Goal: Task Accomplishment & Management: Complete application form

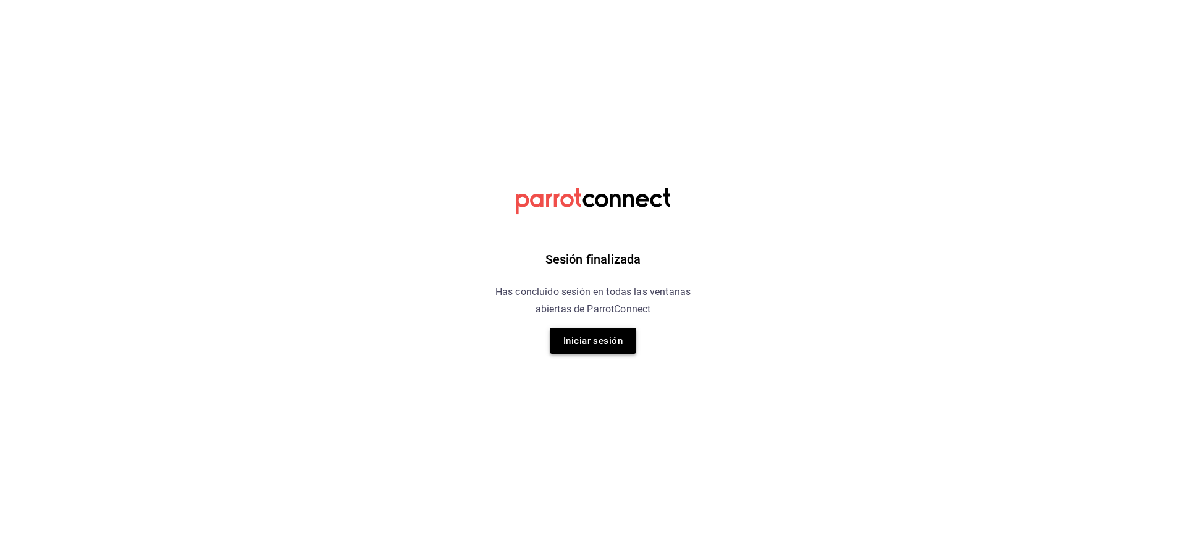
click at [610, 350] on button "Iniciar sesión" at bounding box center [593, 341] width 86 height 26
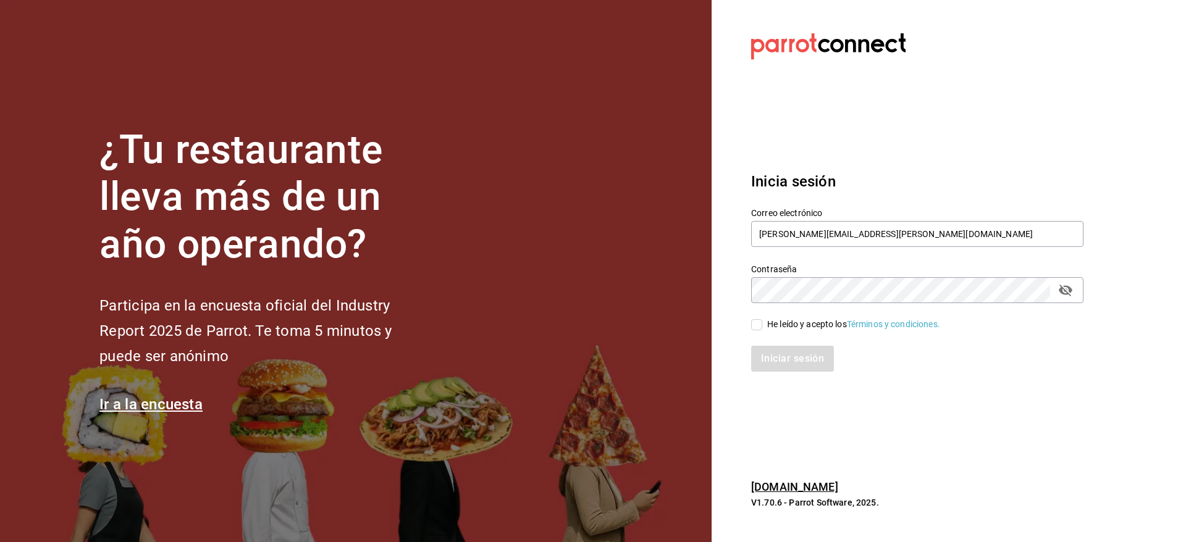
click at [751, 326] on div "He leído y acepto los Términos y condiciones." at bounding box center [909, 317] width 347 height 28
click at [757, 324] on input "He leído y acepto los Términos y condiciones." at bounding box center [756, 324] width 11 height 11
checkbox input "true"
click at [781, 367] on button "Iniciar sesión" at bounding box center [793, 359] width 84 height 26
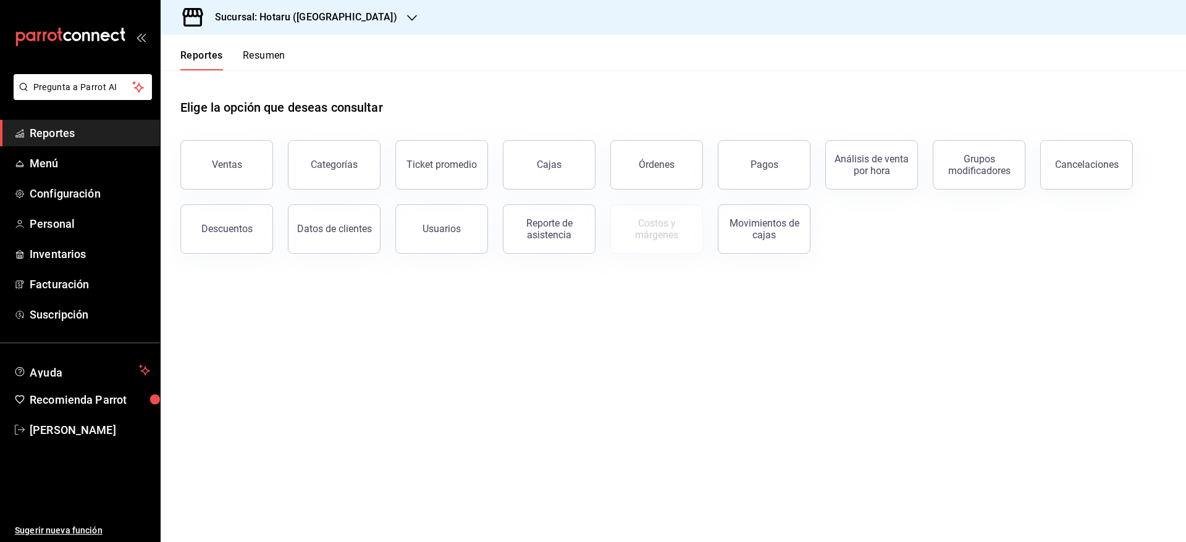
click at [327, 14] on h3 "Sucursal: Hotaru ([GEOGRAPHIC_DATA])" at bounding box center [301, 17] width 192 height 15
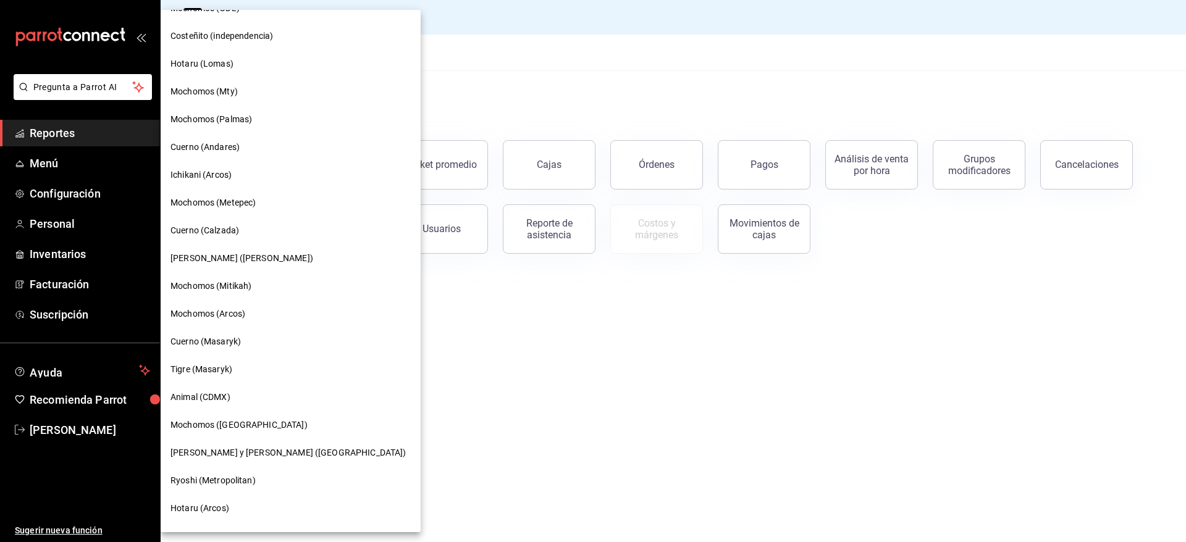
scroll to position [578, 0]
click at [237, 450] on span "[PERSON_NAME] y [PERSON_NAME] ([GEOGRAPHIC_DATA])" at bounding box center [288, 451] width 235 height 13
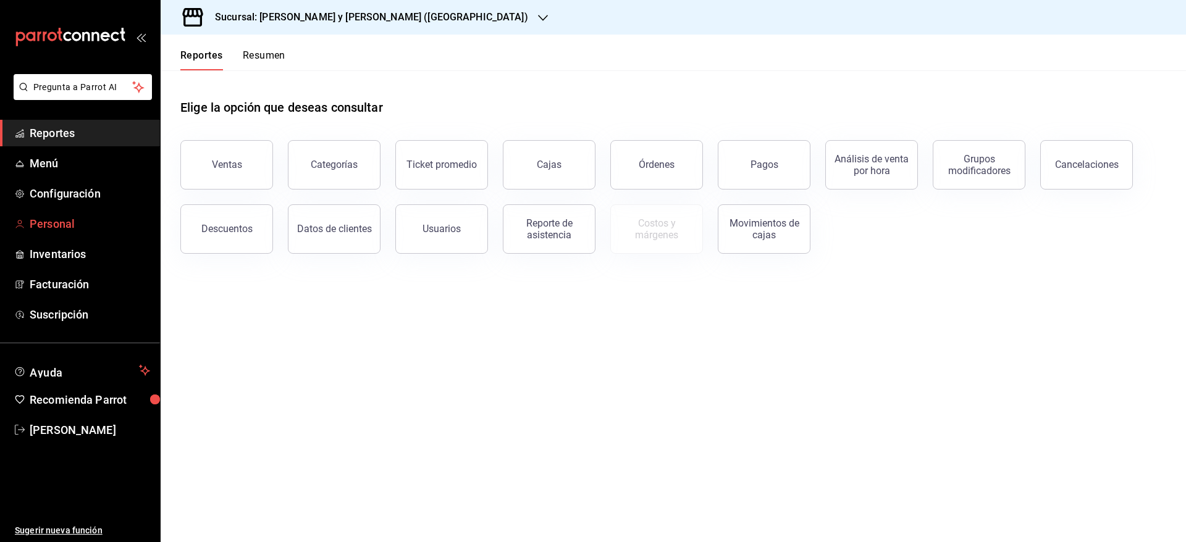
click at [105, 216] on span "Personal" at bounding box center [90, 224] width 120 height 17
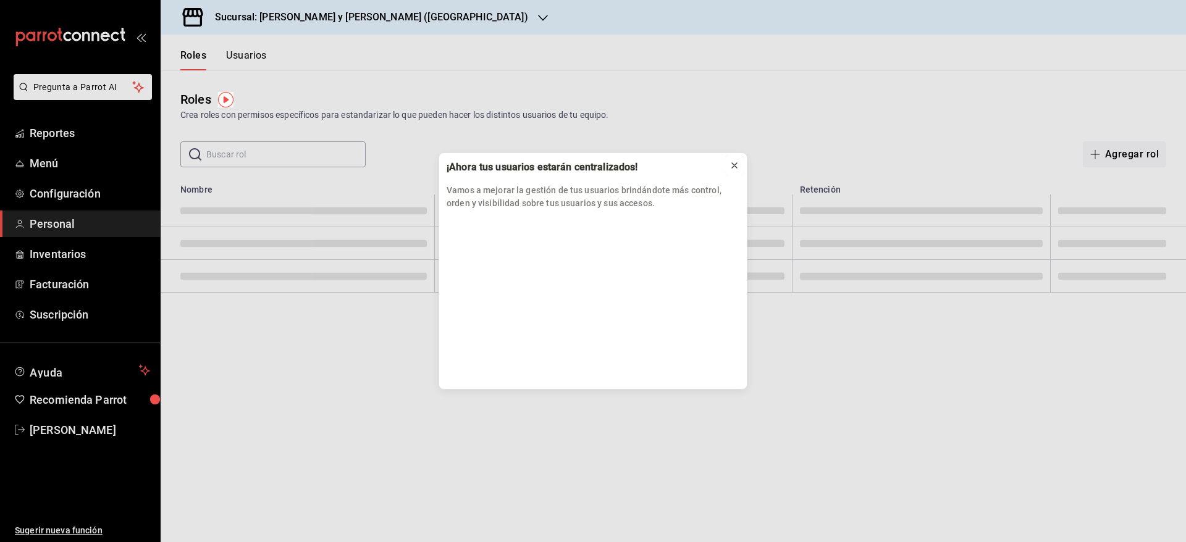
click at [735, 162] on icon at bounding box center [735, 166] width 10 height 10
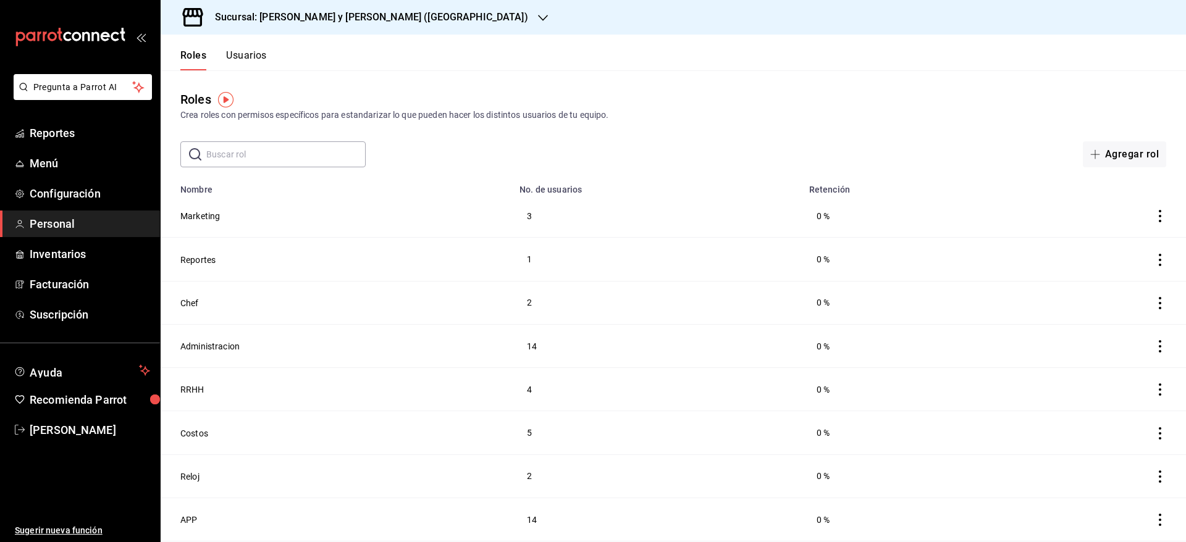
click at [250, 64] on button "Usuarios" at bounding box center [246, 59] width 41 height 21
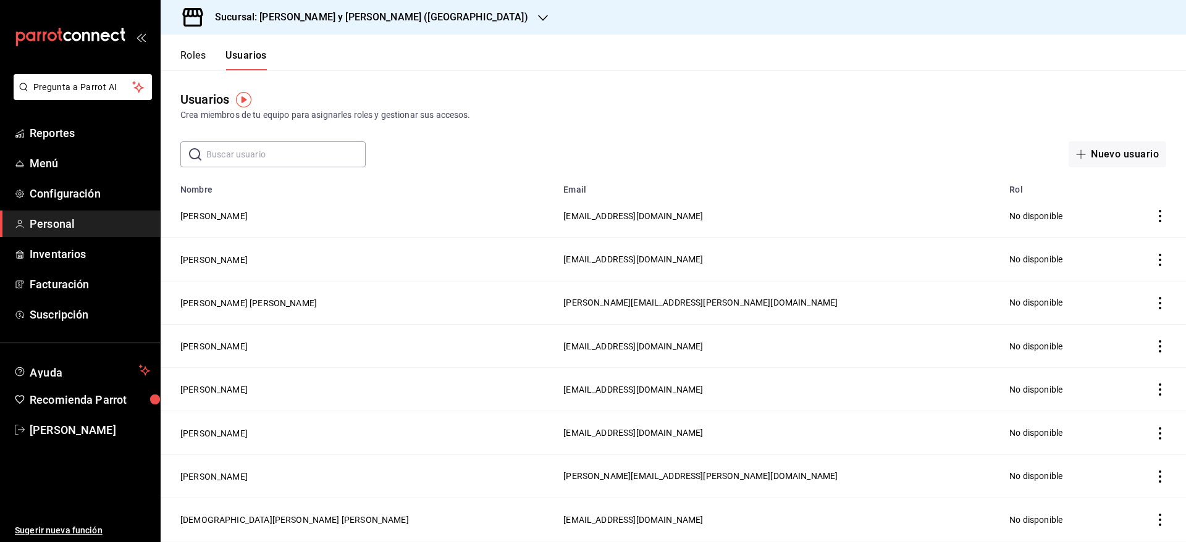
click at [314, 148] on input "text" at bounding box center [285, 154] width 159 height 25
type input "[PERSON_NAME]"
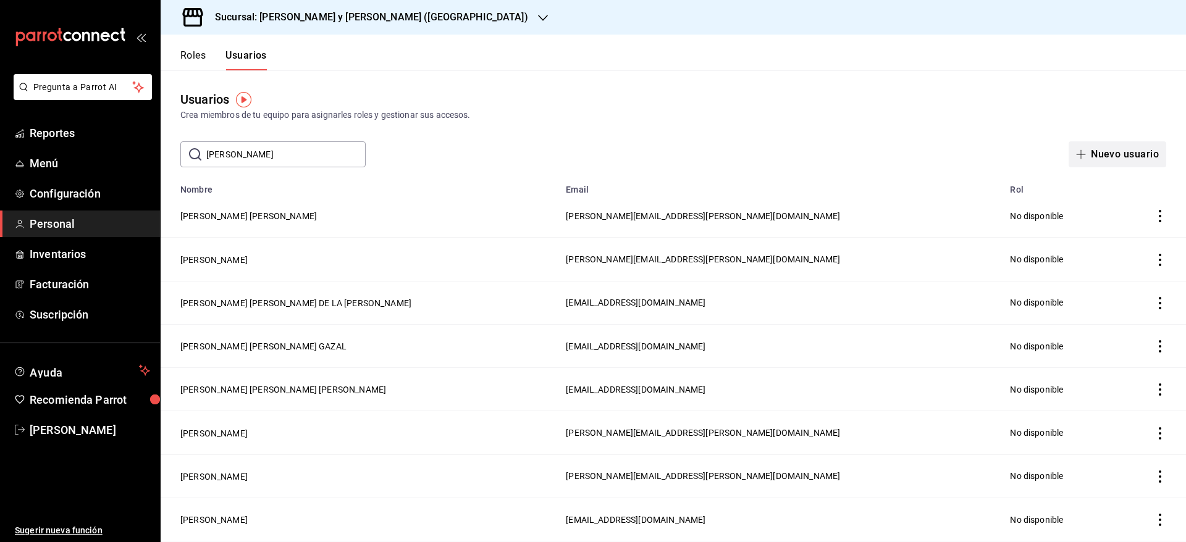
click at [1097, 156] on button "Nuevo usuario" at bounding box center [1118, 154] width 98 height 26
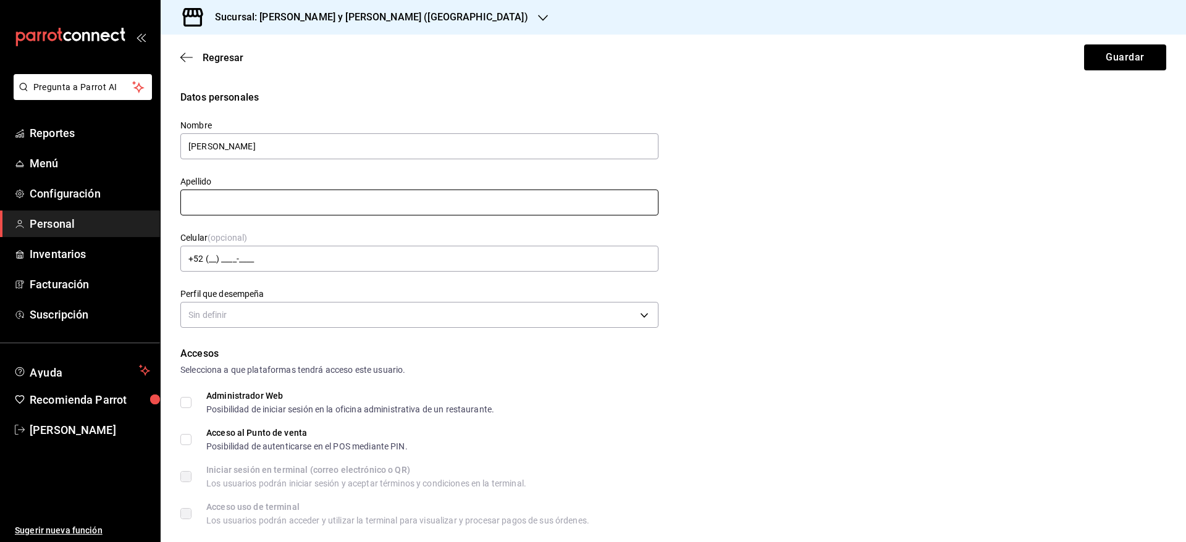
type input "[PERSON_NAME]"
click at [534, 195] on input "text" at bounding box center [419, 203] width 478 height 26
type input "[PERSON_NAME]"
click at [460, 314] on body "Pregunta a Parrot AI Reportes Menú Configuración Personal Inventarios Facturaci…" at bounding box center [593, 271] width 1186 height 542
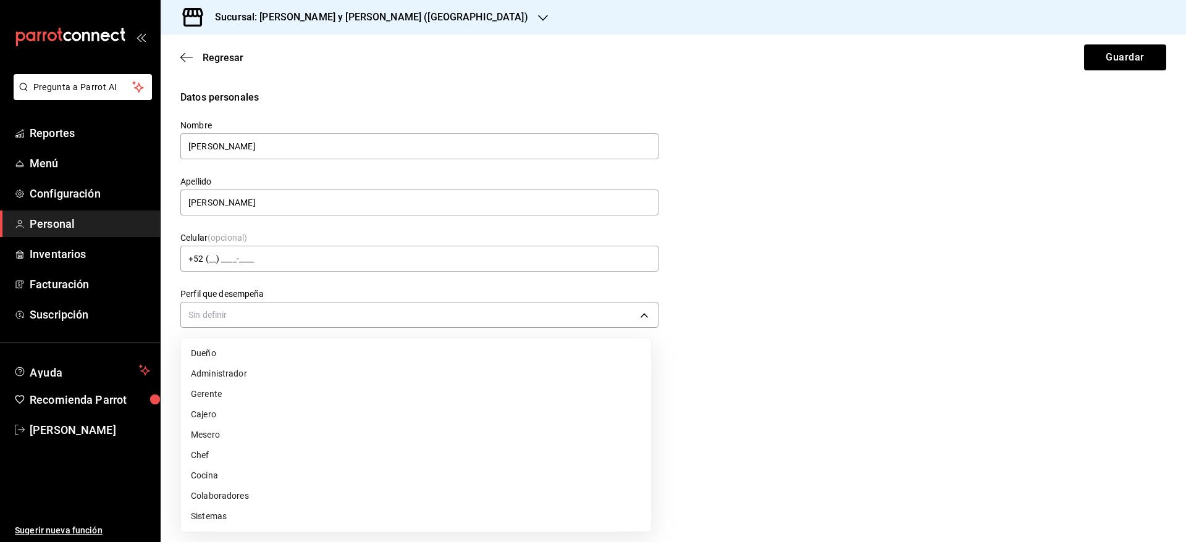
click at [421, 502] on li "Colaboradores" at bounding box center [416, 496] width 470 height 20
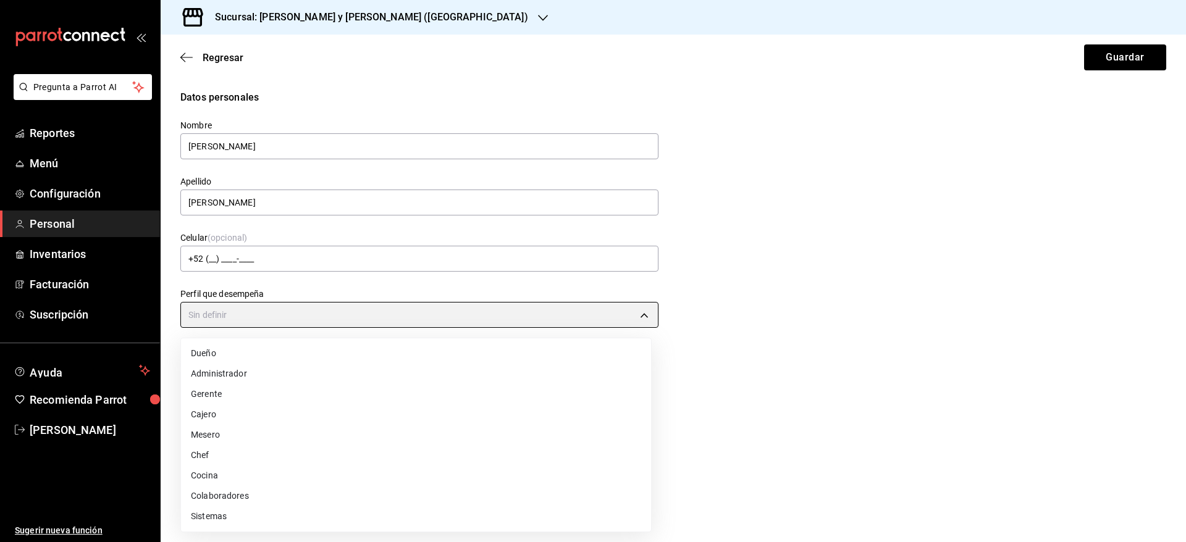
type input "STAFF"
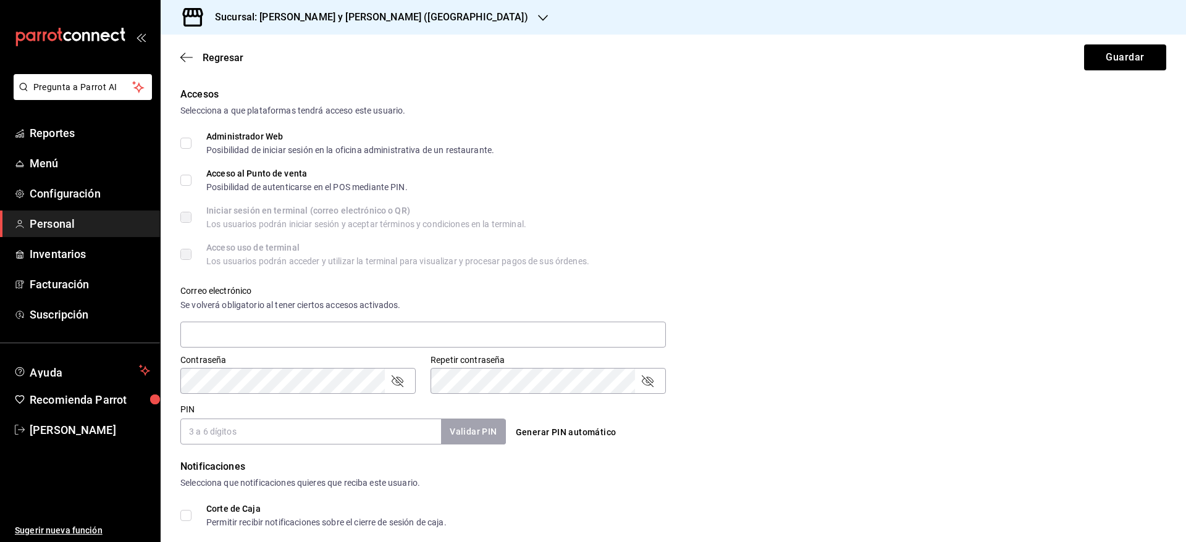
scroll to position [261, 0]
click at [527, 333] on input "text" at bounding box center [423, 333] width 486 height 26
type input "[PERSON_NAME][EMAIL_ADDRESS][PERSON_NAME][DOMAIN_NAME]"
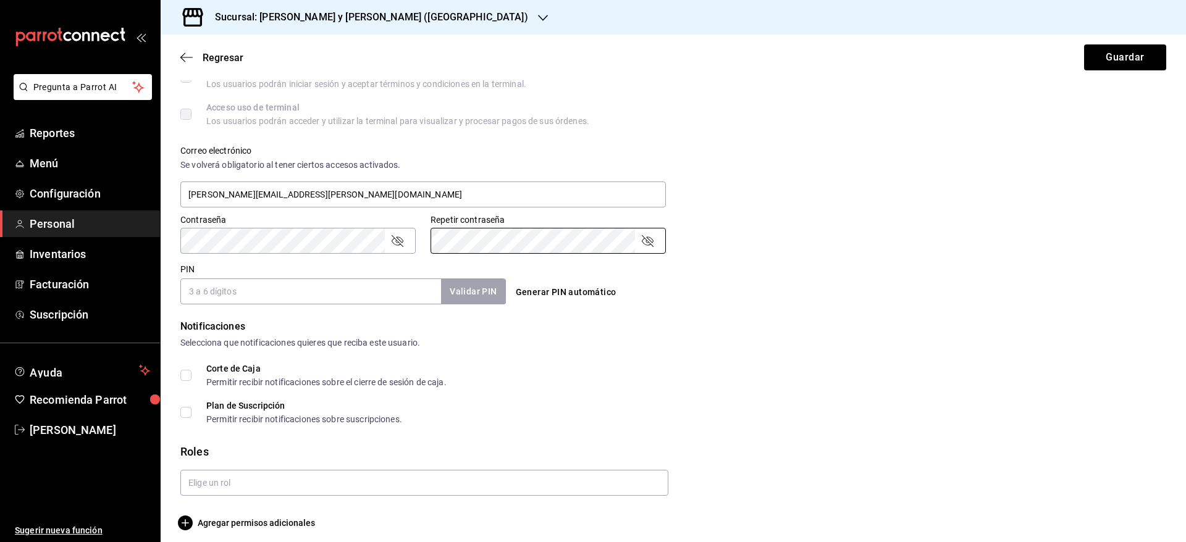
scroll to position [408, 0]
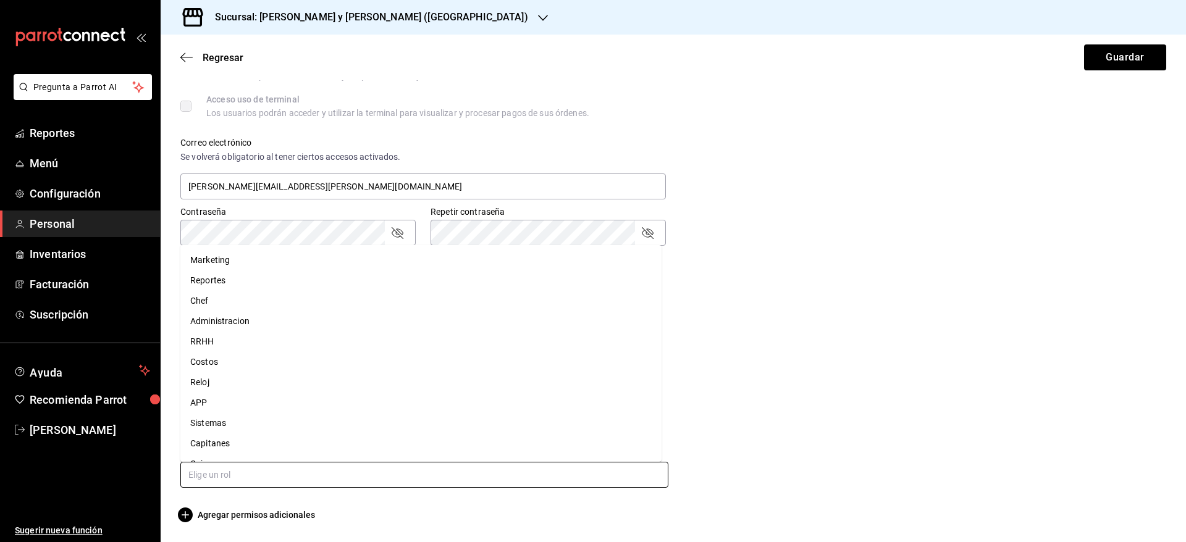
click at [389, 487] on input "text" at bounding box center [424, 475] width 488 height 26
click at [308, 269] on li "Administracion" at bounding box center [420, 263] width 481 height 20
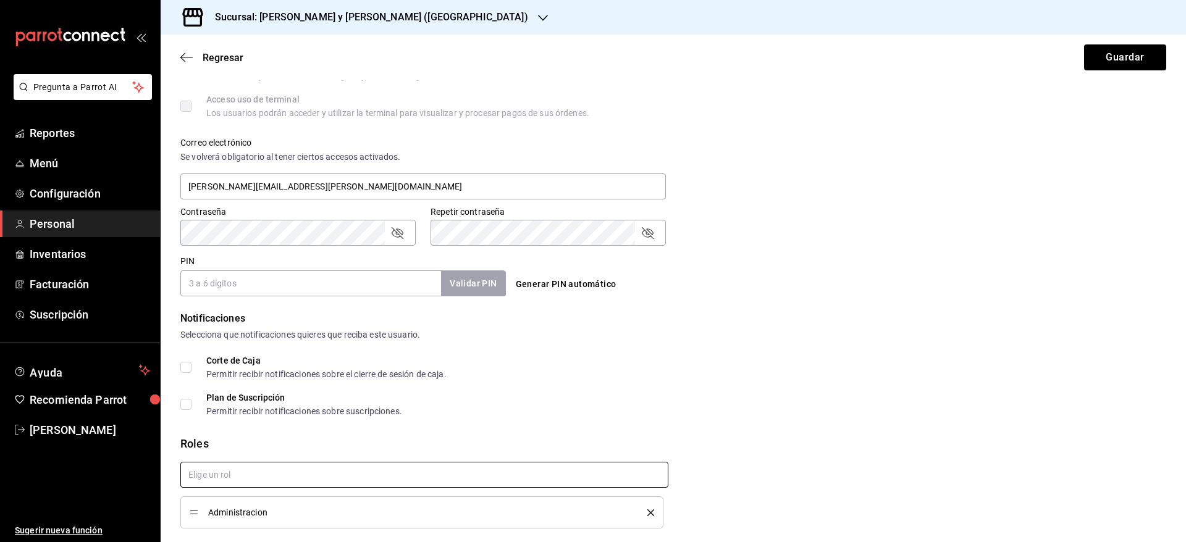
checkbox input "true"
click at [1106, 56] on button "Guardar" at bounding box center [1125, 57] width 82 height 26
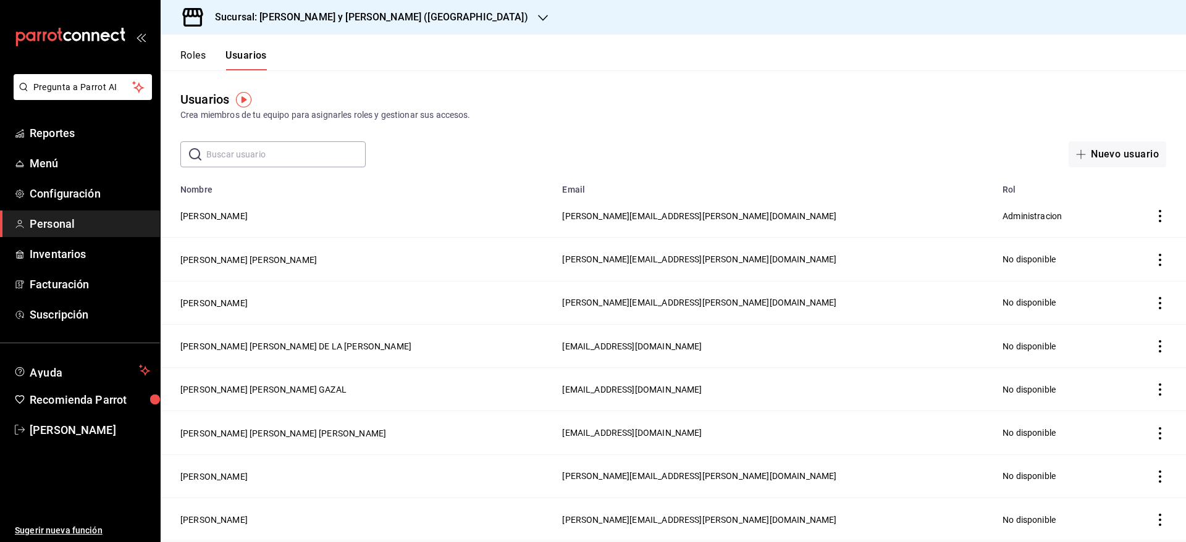
click at [538, 22] on icon "button" at bounding box center [543, 18] width 10 height 10
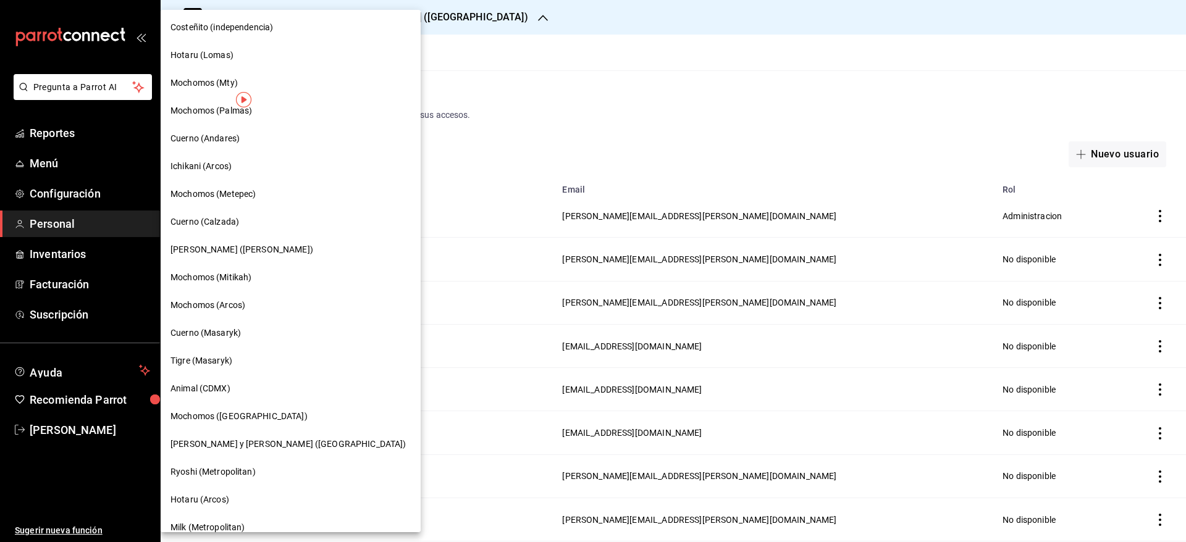
scroll to position [655, 0]
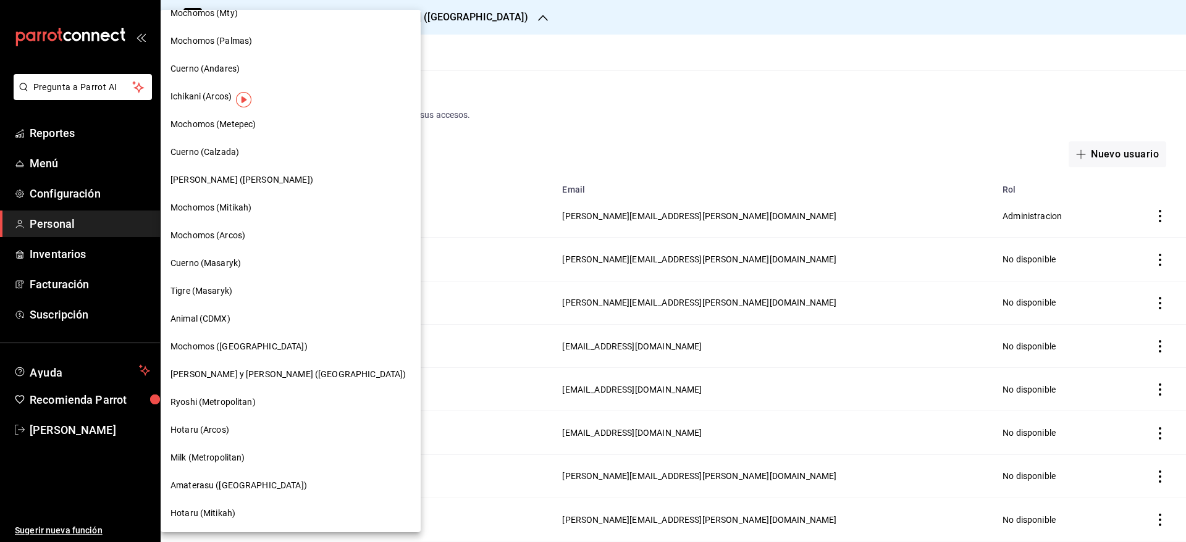
click at [208, 447] on div "Milk (Metropolitan)" at bounding box center [291, 458] width 260 height 28
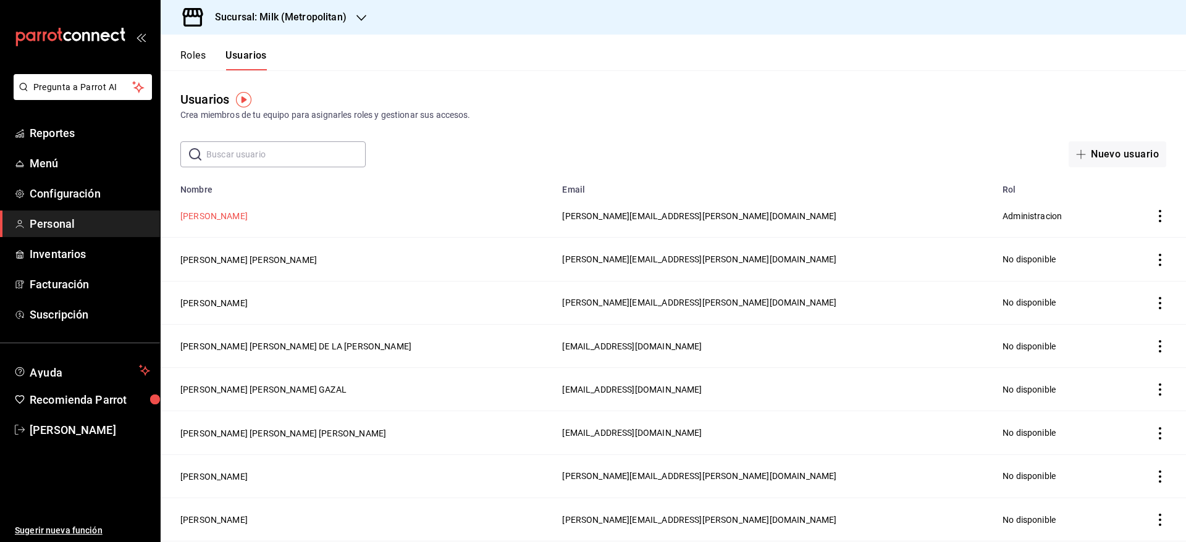
click at [217, 211] on button "[PERSON_NAME]" at bounding box center [213, 216] width 67 height 12
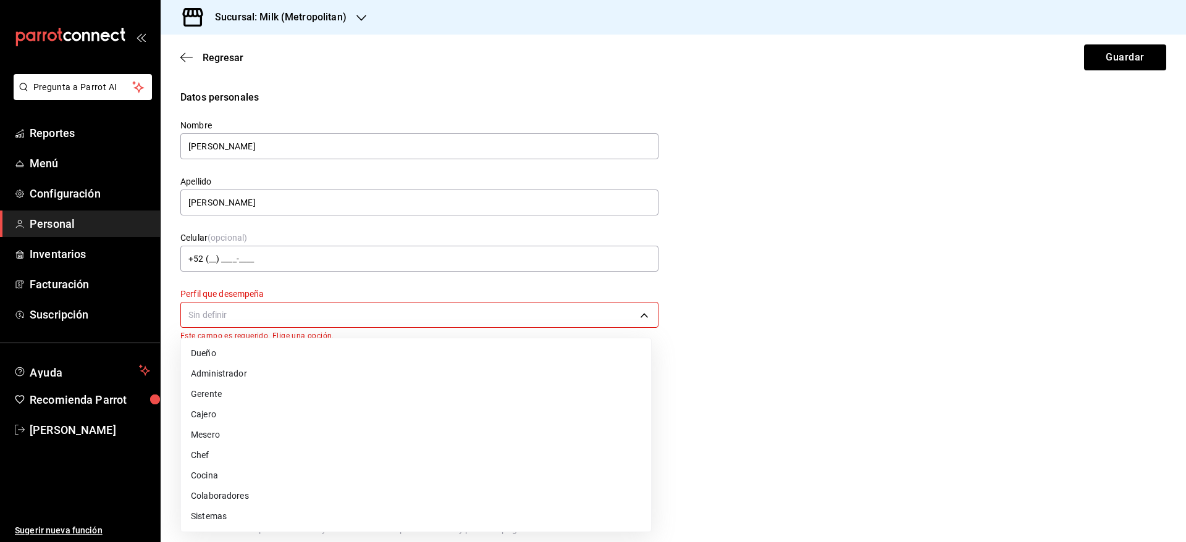
click at [614, 314] on body "Pregunta a Parrot AI Reportes Menú Configuración Personal Inventarios Facturaci…" at bounding box center [593, 271] width 1186 height 542
click at [427, 502] on li "Colaboradores" at bounding box center [416, 496] width 470 height 20
type input "STAFF"
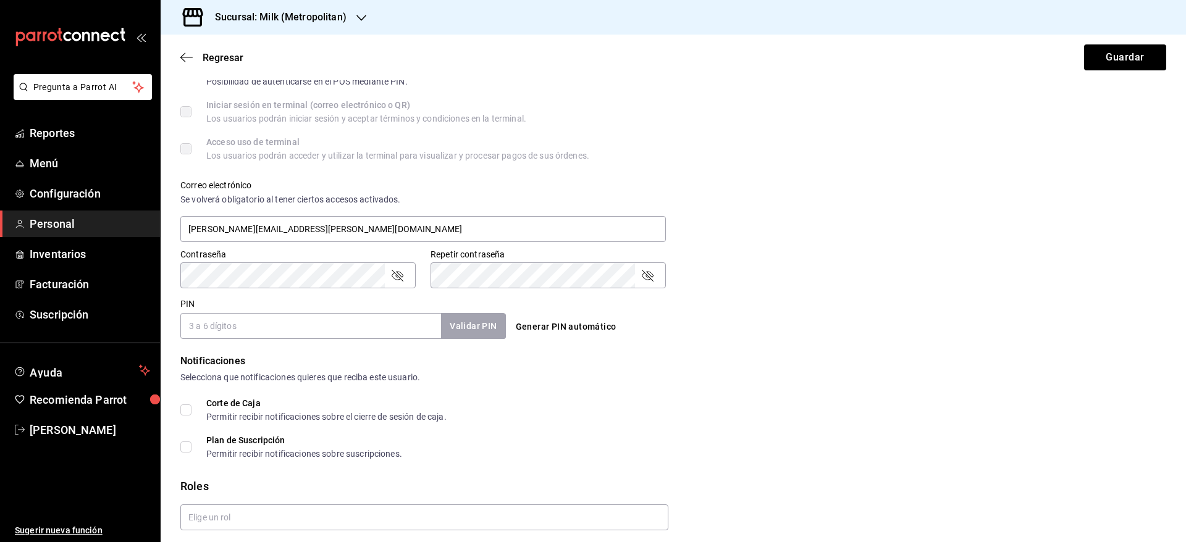
scroll to position [408, 0]
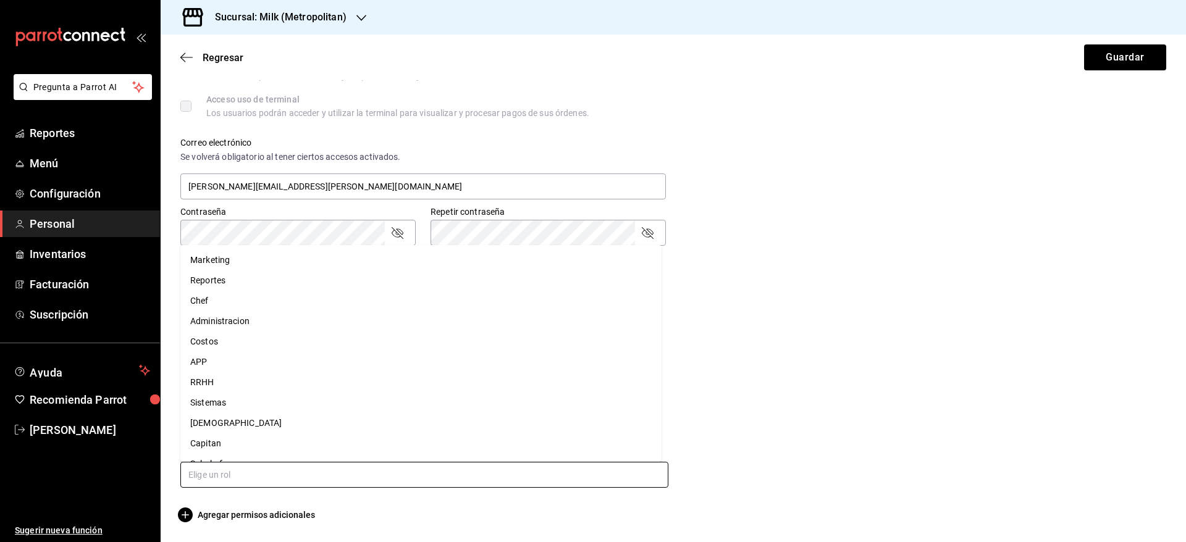
click at [306, 483] on input "text" at bounding box center [424, 475] width 488 height 26
click at [253, 290] on li "Administracion" at bounding box center [420, 289] width 481 height 20
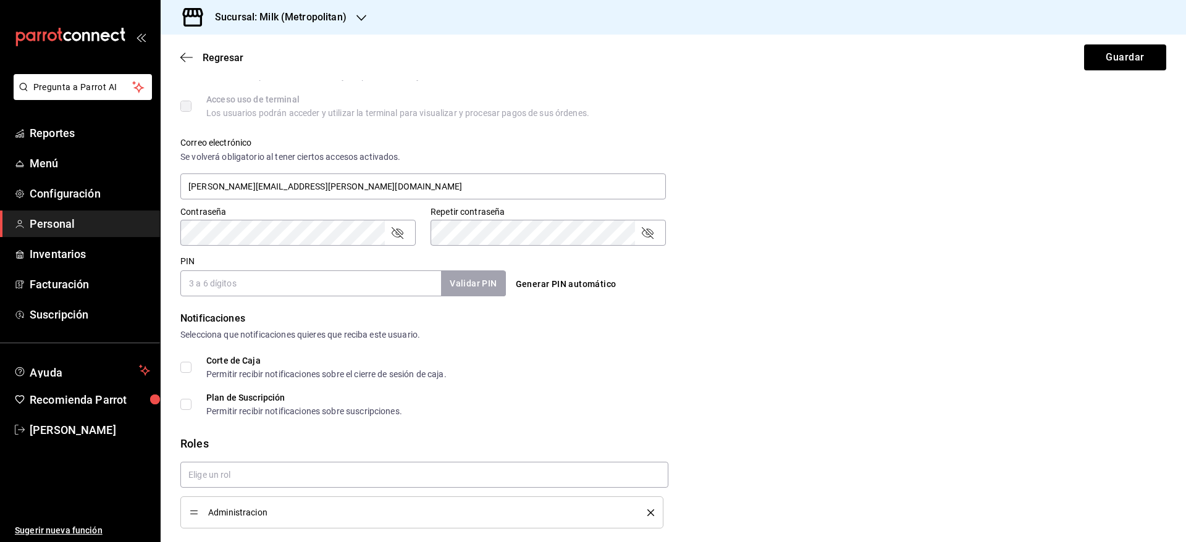
click at [924, 365] on div "Corte de Caja Permitir recibir notificaciones sobre el cierre de sesión de caja." at bounding box center [673, 367] width 986 height 22
checkbox input "true"
click at [1112, 62] on button "Guardar" at bounding box center [1125, 57] width 82 height 26
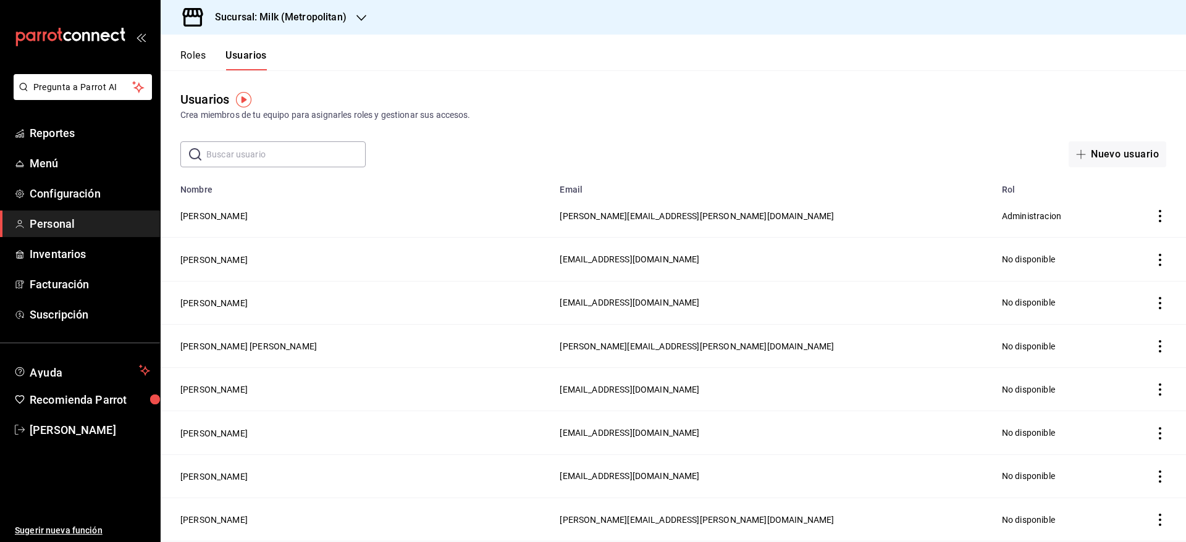
click at [329, 7] on div "Sucursal: Milk (Metropolitan)" at bounding box center [271, 17] width 201 height 35
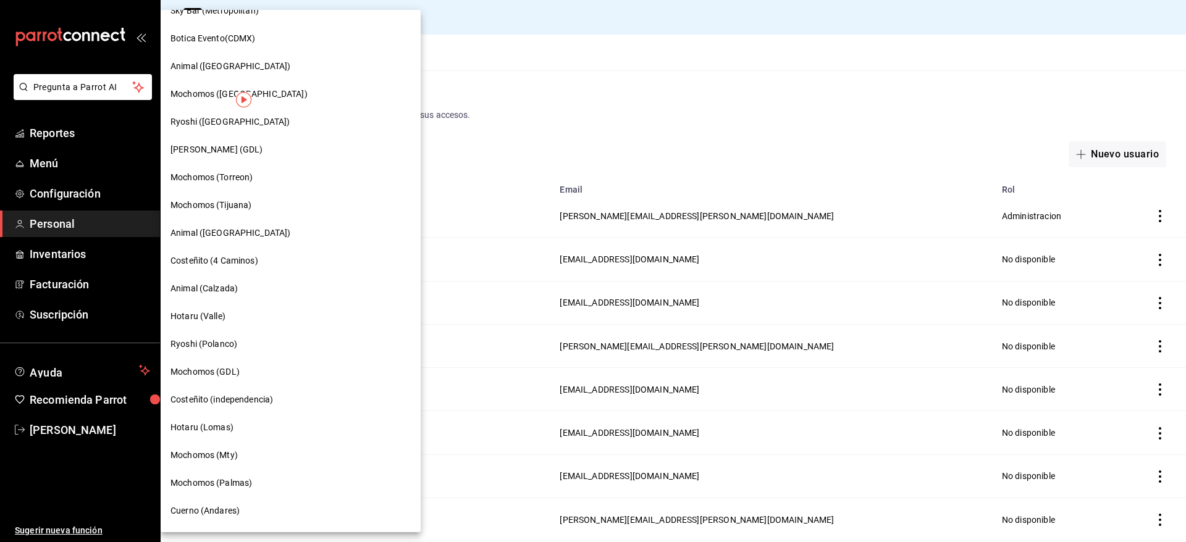
scroll to position [215, 0]
click at [215, 425] on span "Hotaru (Lomas)" at bounding box center [202, 425] width 63 height 13
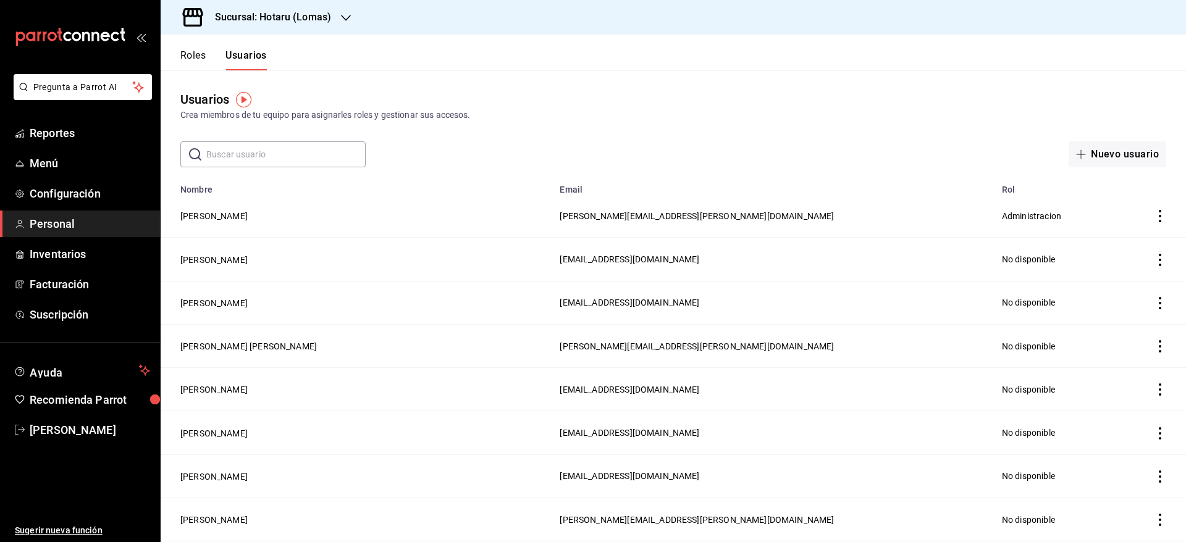
click at [313, 38] on header "Roles Usuarios" at bounding box center [674, 53] width 1026 height 36
click at [312, 25] on div "Sucursal: Hotaru (Lomas)" at bounding box center [263, 17] width 185 height 35
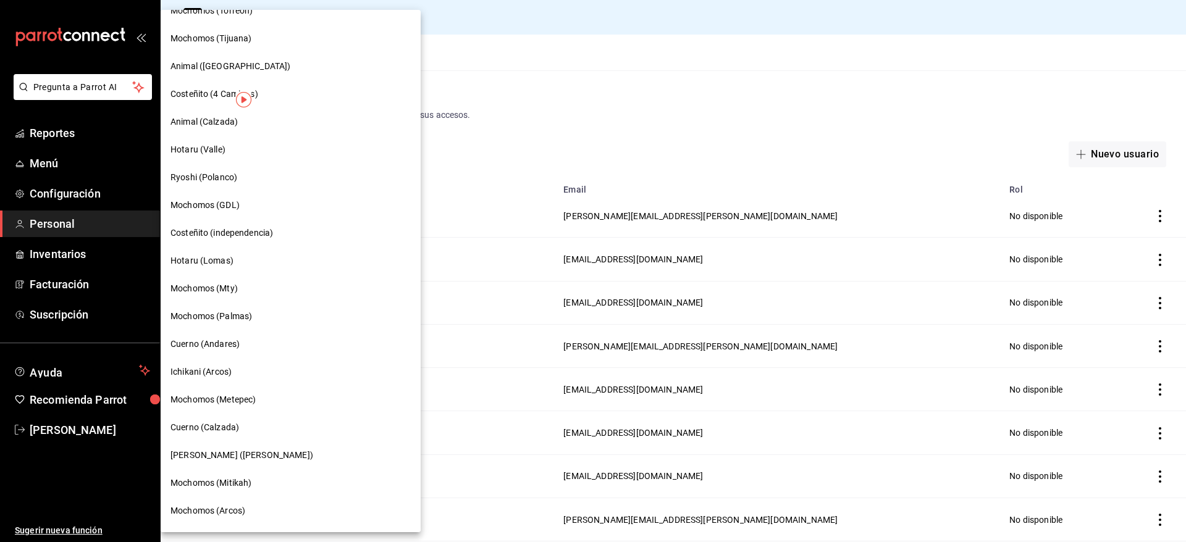
scroll to position [428, 0]
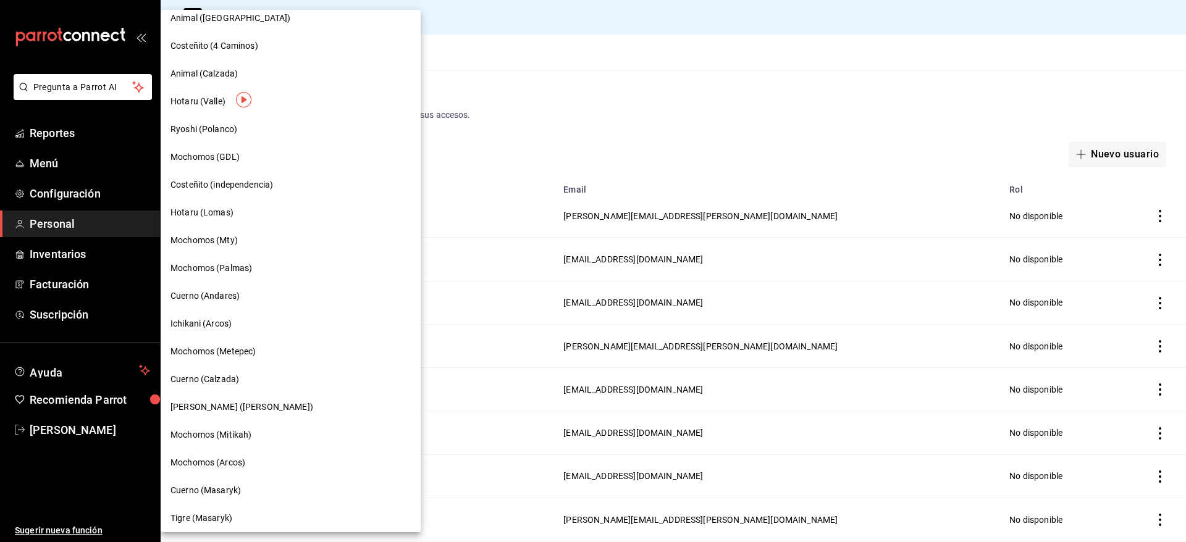
click at [244, 414] on div "[PERSON_NAME] ([PERSON_NAME])" at bounding box center [291, 408] width 260 height 28
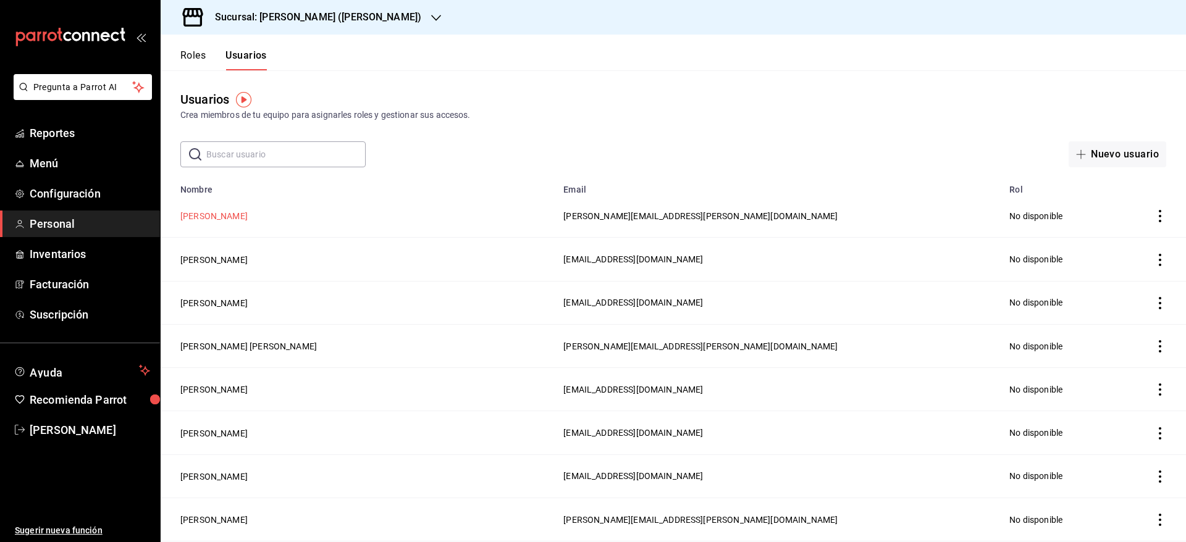
click at [211, 219] on button "[PERSON_NAME]" at bounding box center [213, 216] width 67 height 12
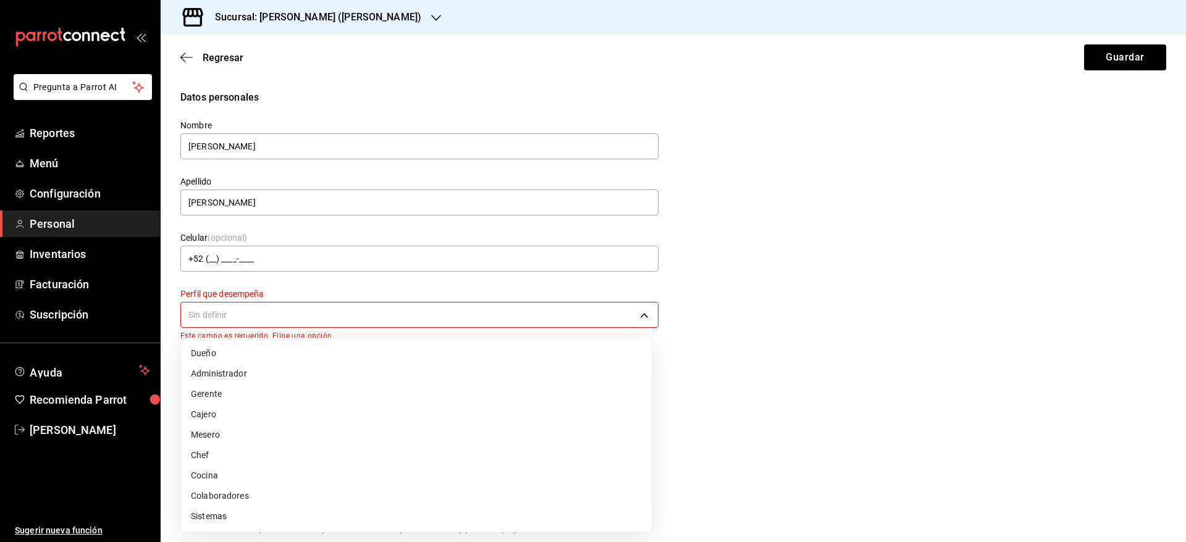
click at [622, 314] on body "Pregunta a Parrot AI Reportes Menú Configuración Personal Inventarios Facturaci…" at bounding box center [593, 271] width 1186 height 542
click at [339, 496] on li "Colaboradores" at bounding box center [416, 496] width 470 height 20
type input "STAFF"
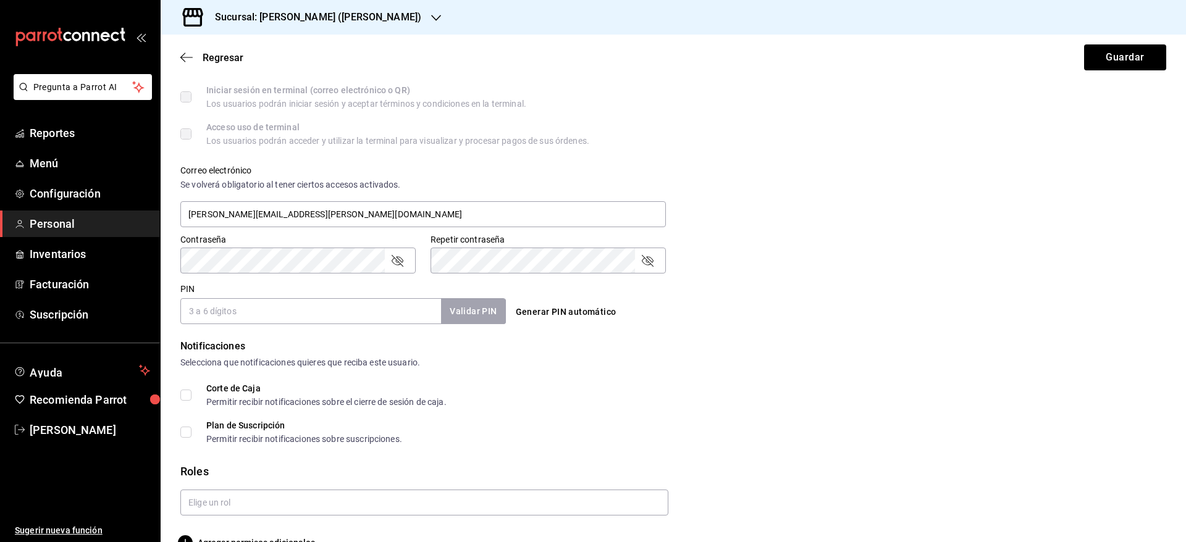
scroll to position [408, 0]
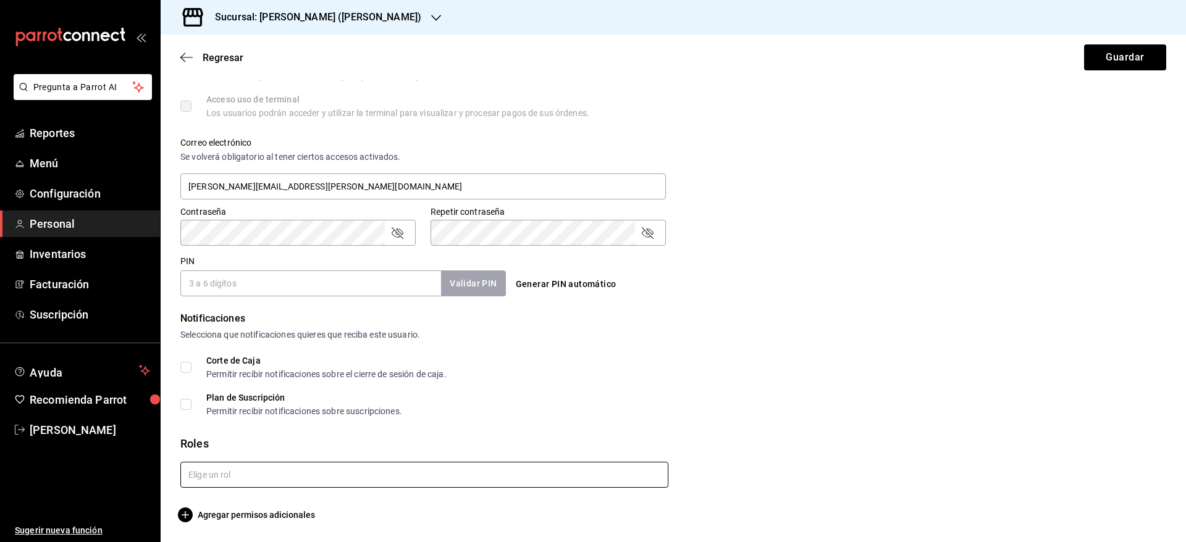
click at [561, 474] on input "text" at bounding box center [424, 475] width 488 height 26
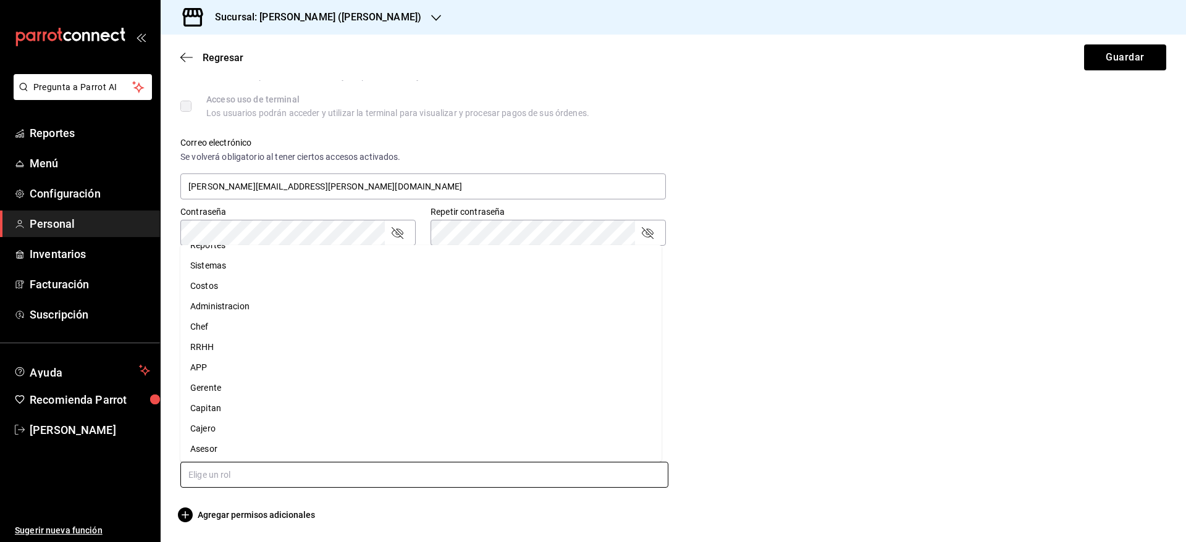
scroll to position [58, 0]
click at [295, 306] on li "Administracion" at bounding box center [420, 304] width 481 height 20
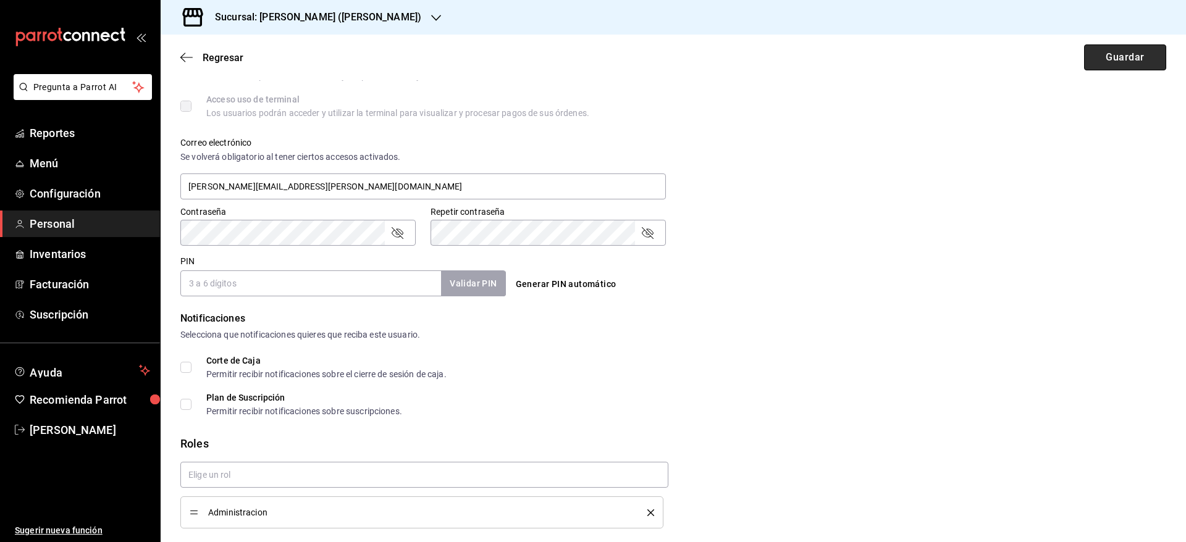
click at [1103, 56] on button "Guardar" at bounding box center [1125, 57] width 82 height 26
checkbox input "true"
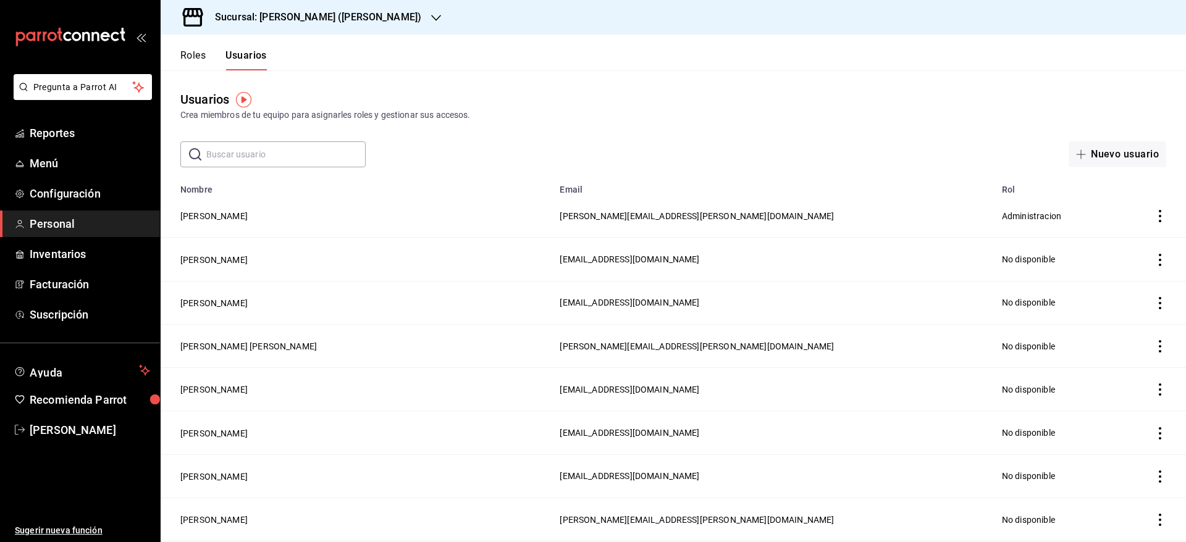
click at [334, 14] on h3 "Sucursal: [PERSON_NAME] ([PERSON_NAME])" at bounding box center [313, 17] width 216 height 15
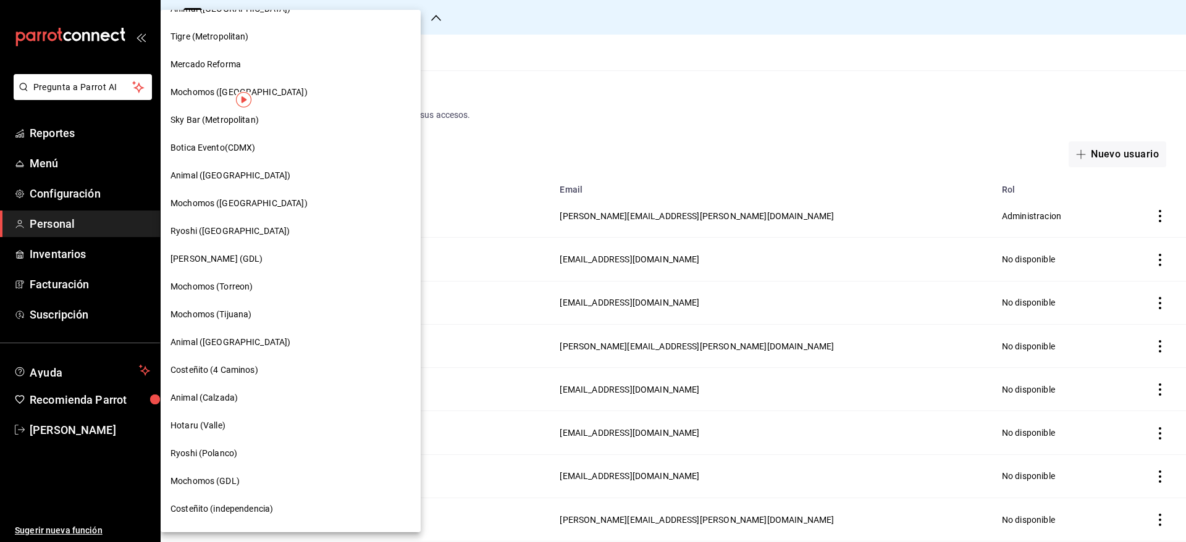
scroll to position [104, 0]
click at [234, 432] on div "Hotaru (Valle)" at bounding box center [291, 425] width 260 height 28
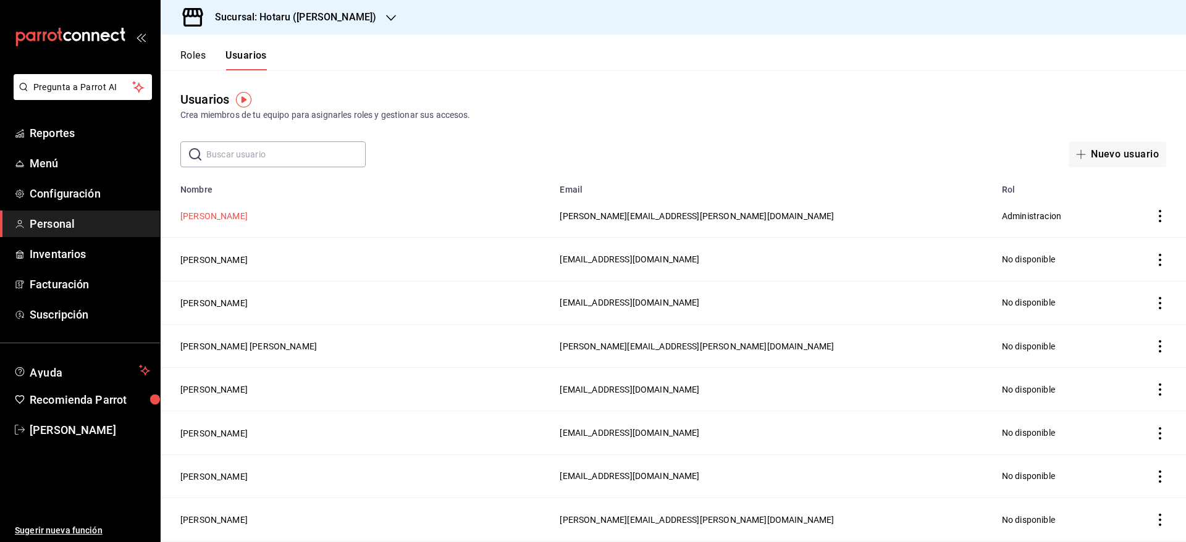
click at [203, 216] on button "[PERSON_NAME]" at bounding box center [213, 216] width 67 height 12
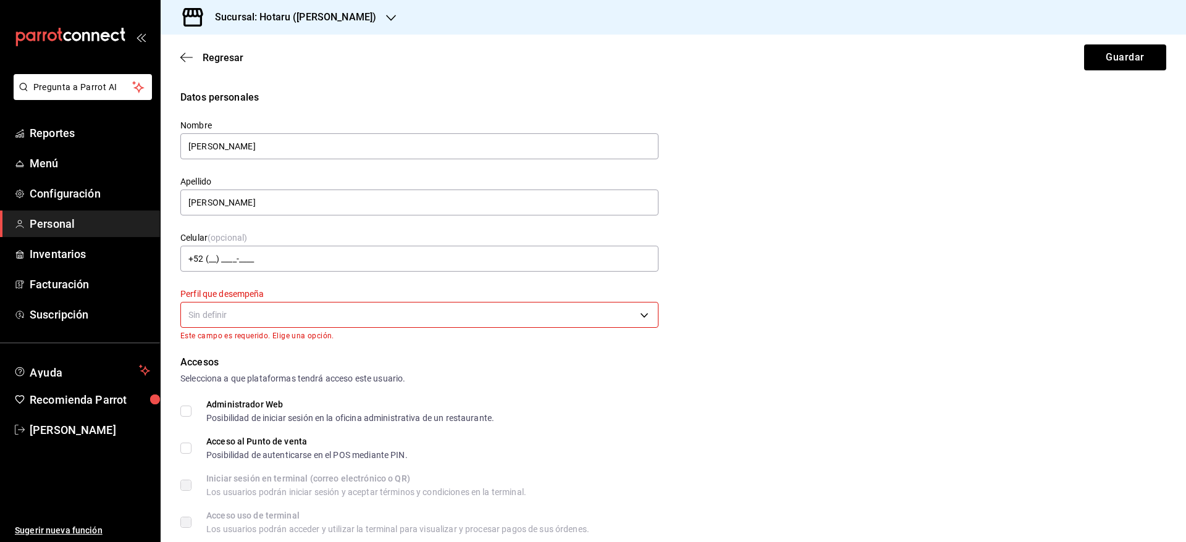
click at [584, 315] on body "Pregunta a Parrot AI Reportes Menú Configuración Personal Inventarios Facturaci…" at bounding box center [593, 271] width 1186 height 542
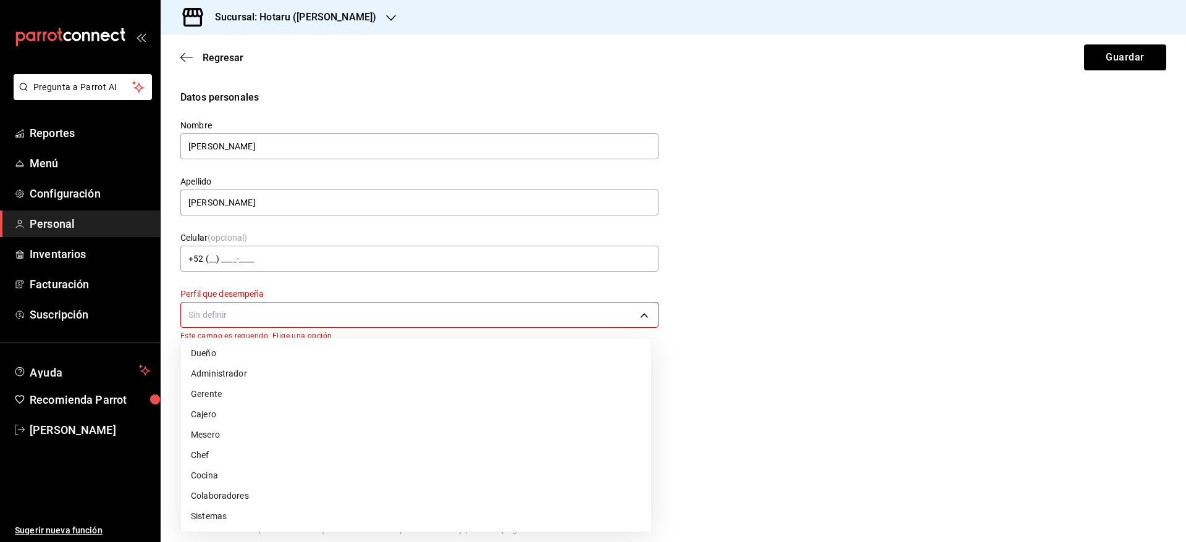
click at [358, 495] on li "Colaboradores" at bounding box center [416, 496] width 470 height 20
type input "STAFF"
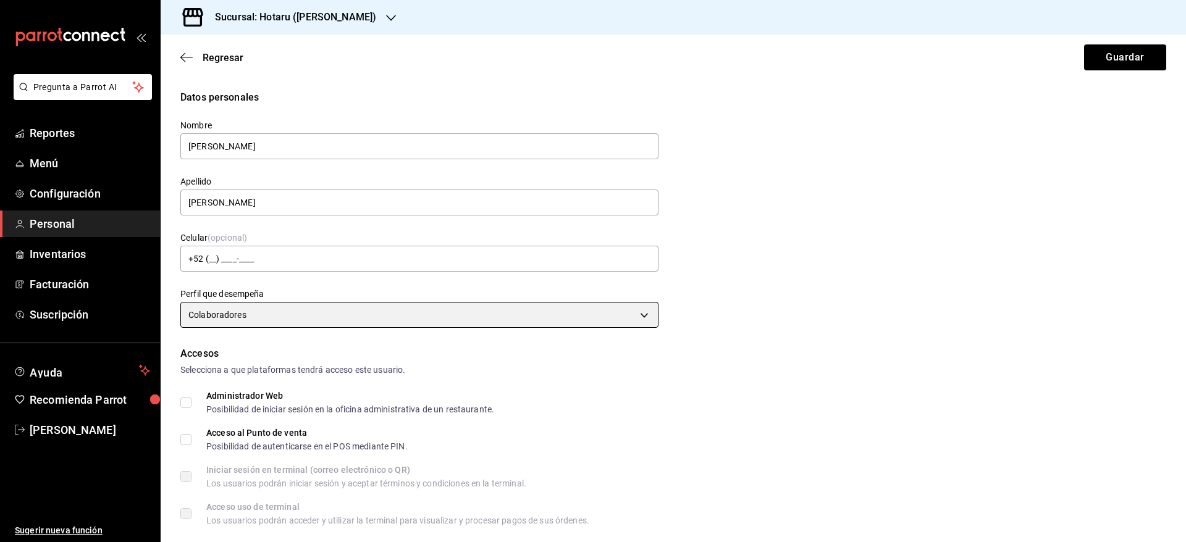
scroll to position [408, 0]
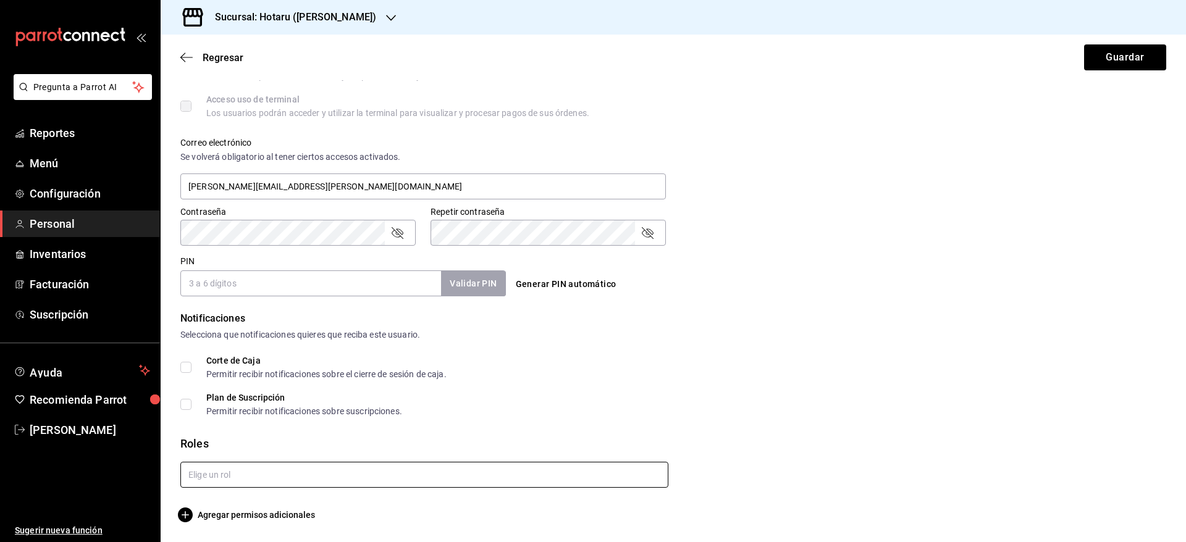
click at [542, 471] on input "text" at bounding box center [424, 475] width 488 height 26
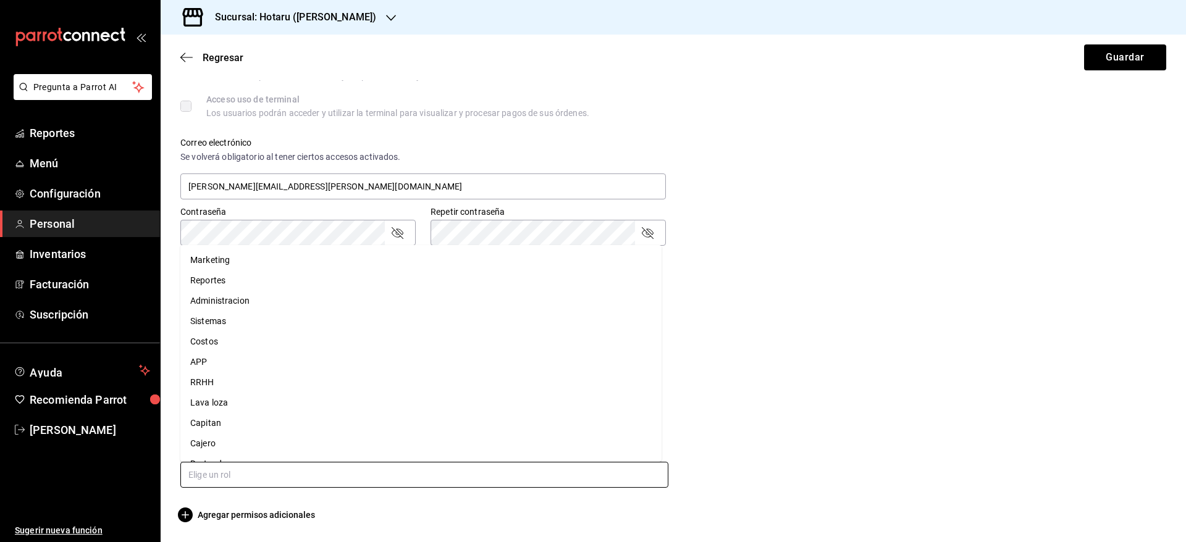
click at [374, 306] on li "Administracion" at bounding box center [420, 301] width 481 height 20
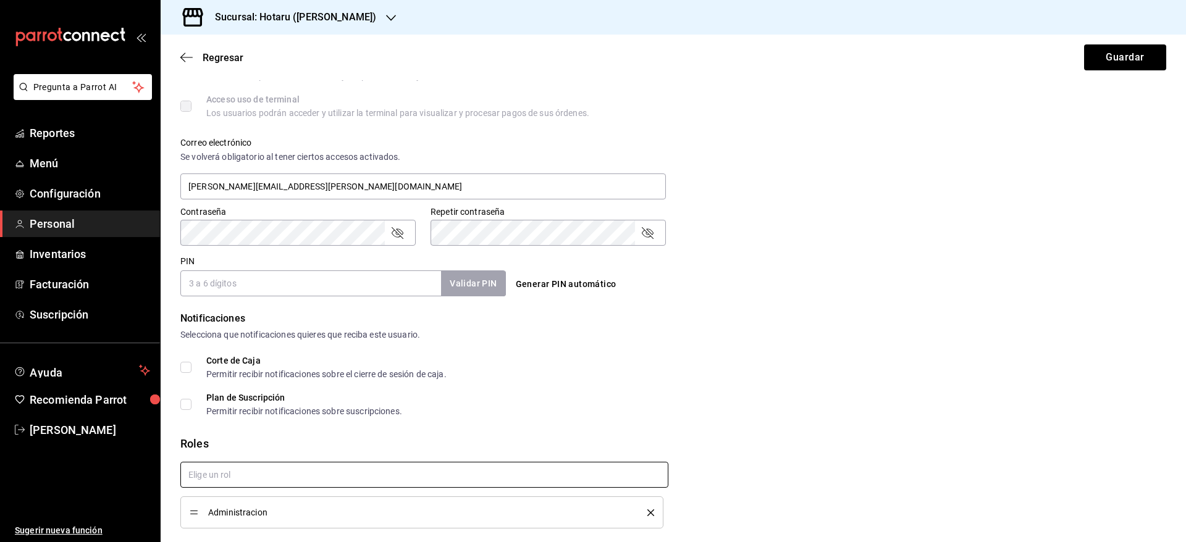
scroll to position [449, 0]
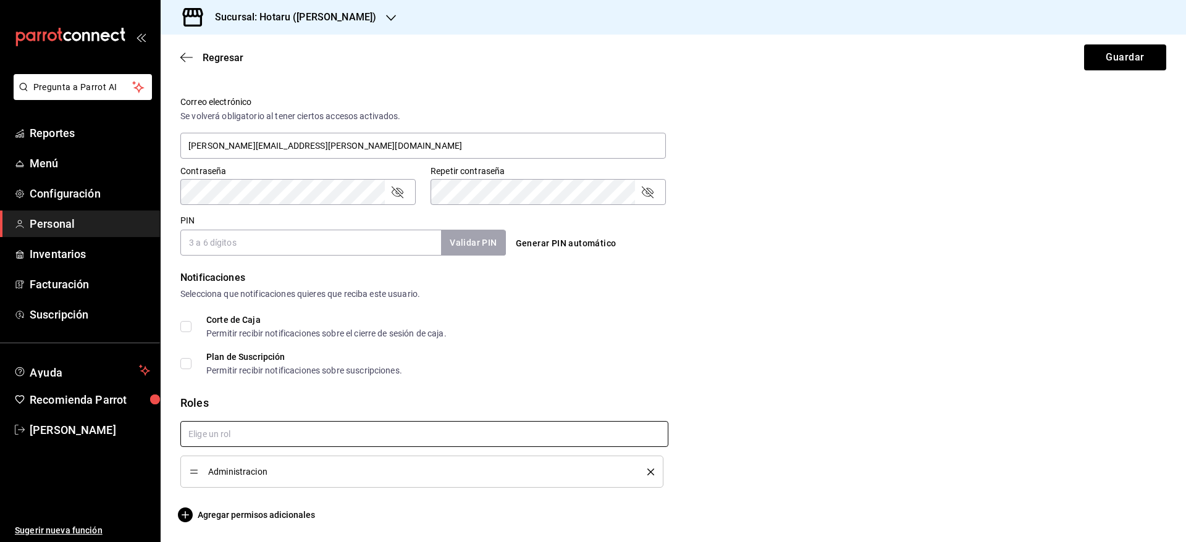
checkbox input "true"
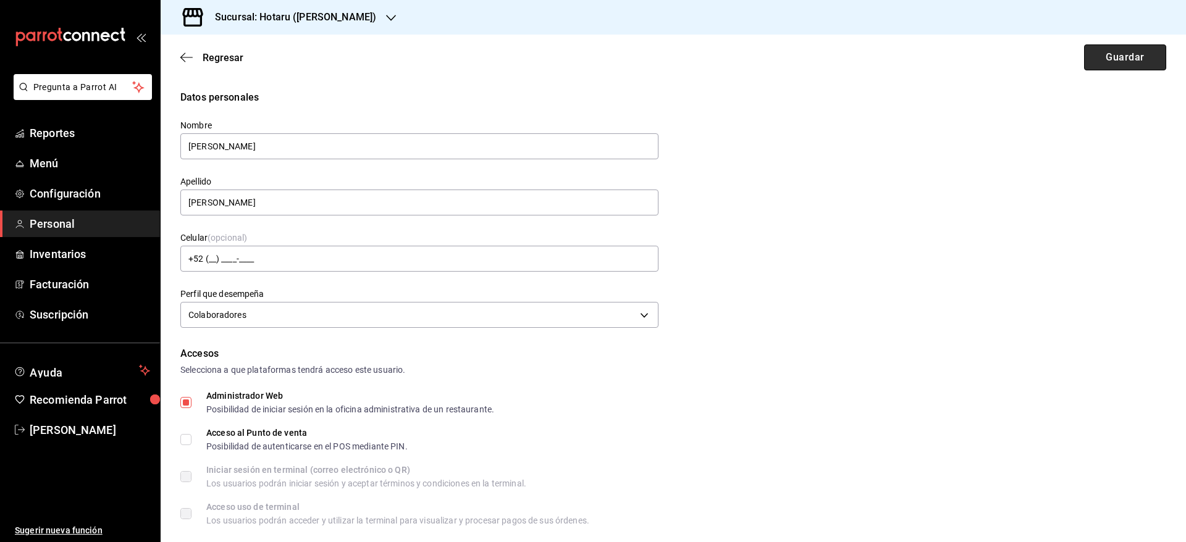
click at [1085, 56] on button "Guardar" at bounding box center [1125, 57] width 82 height 26
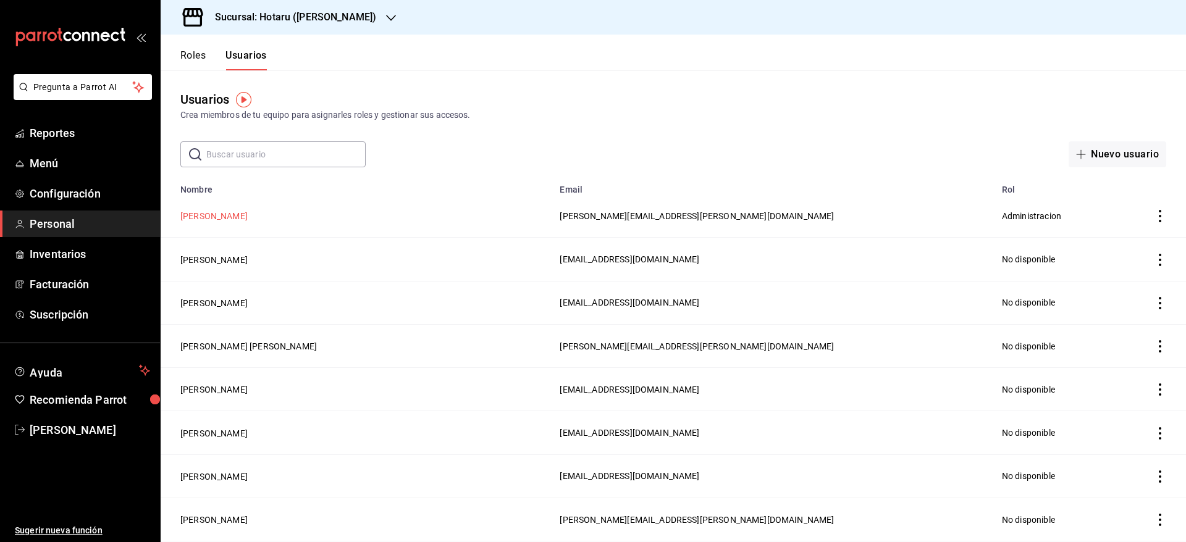
click at [200, 210] on button "[PERSON_NAME]" at bounding box center [213, 216] width 67 height 12
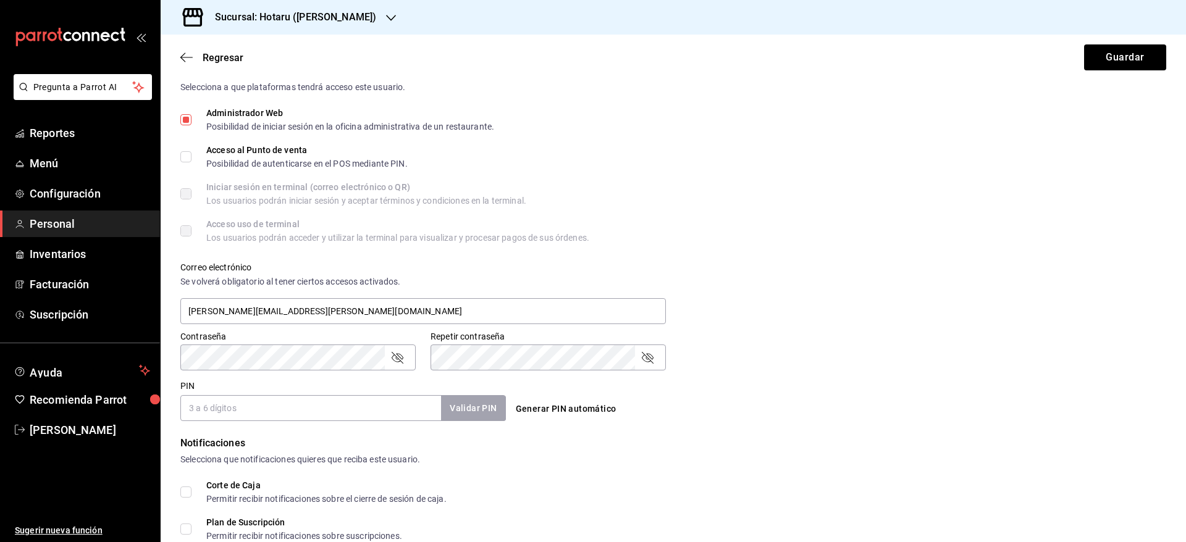
scroll to position [285, 0]
click at [464, 307] on input "[PERSON_NAME][EMAIL_ADDRESS][PERSON_NAME][DOMAIN_NAME]" at bounding box center [423, 309] width 486 height 26
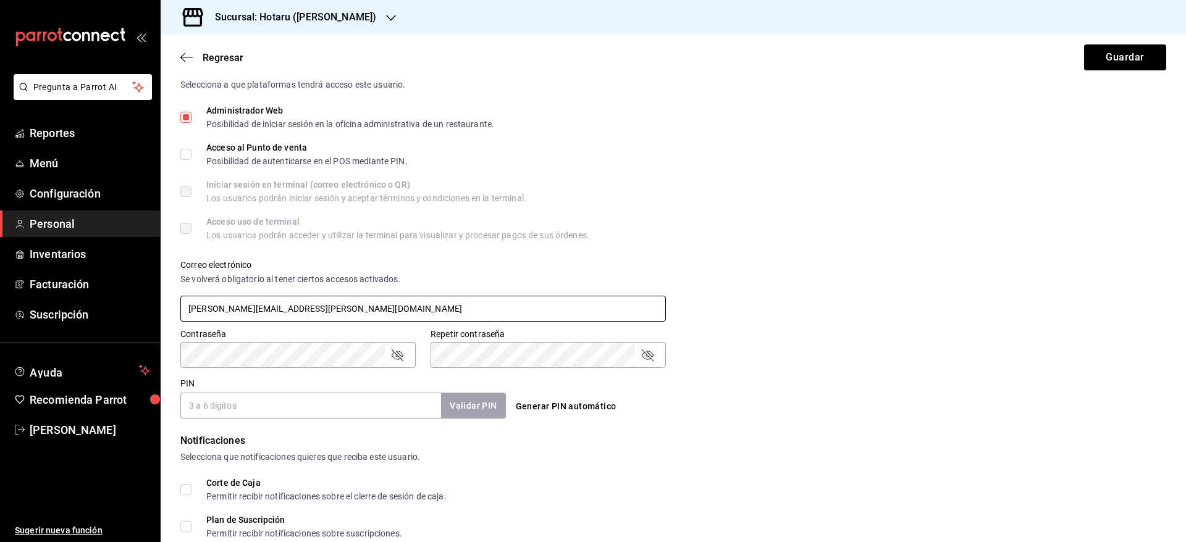
scroll to position [449, 0]
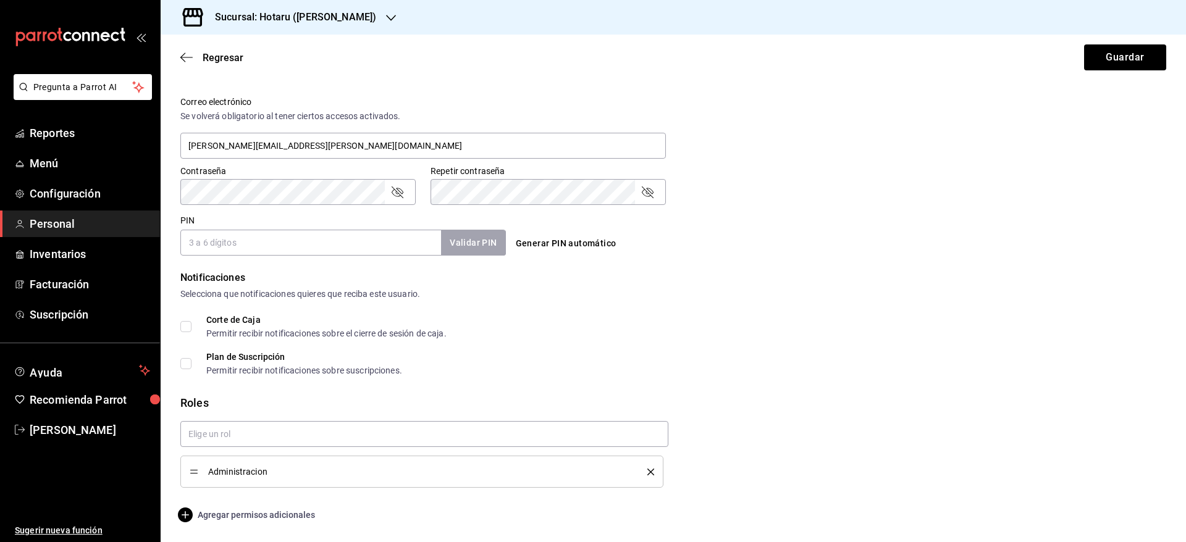
click at [280, 512] on span "Agregar permisos adicionales" at bounding box center [247, 515] width 135 height 15
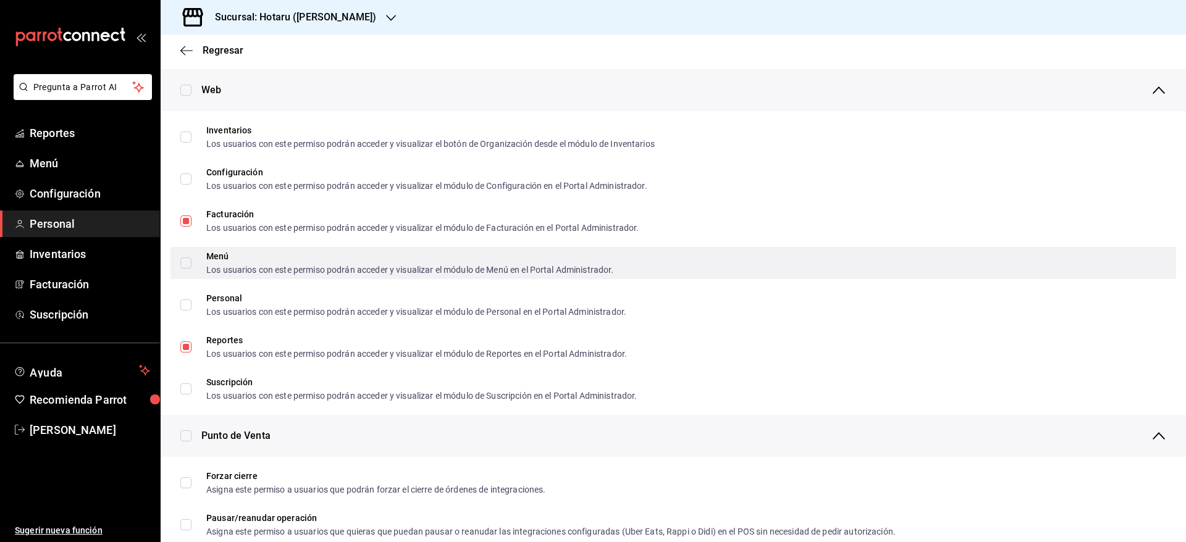
scroll to position [512, 0]
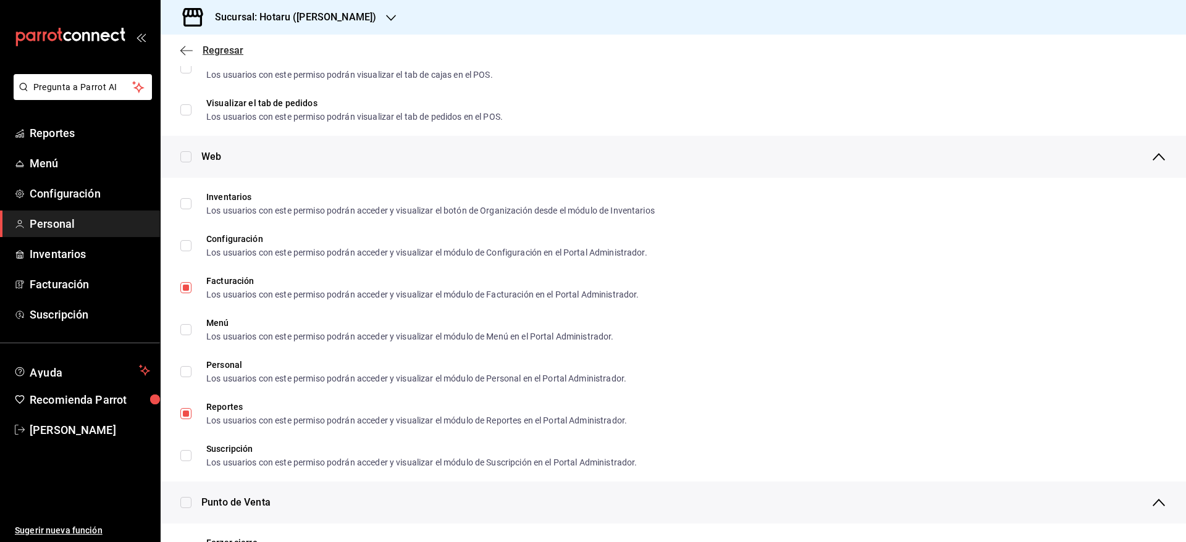
click at [210, 54] on span "Regresar" at bounding box center [223, 50] width 41 height 12
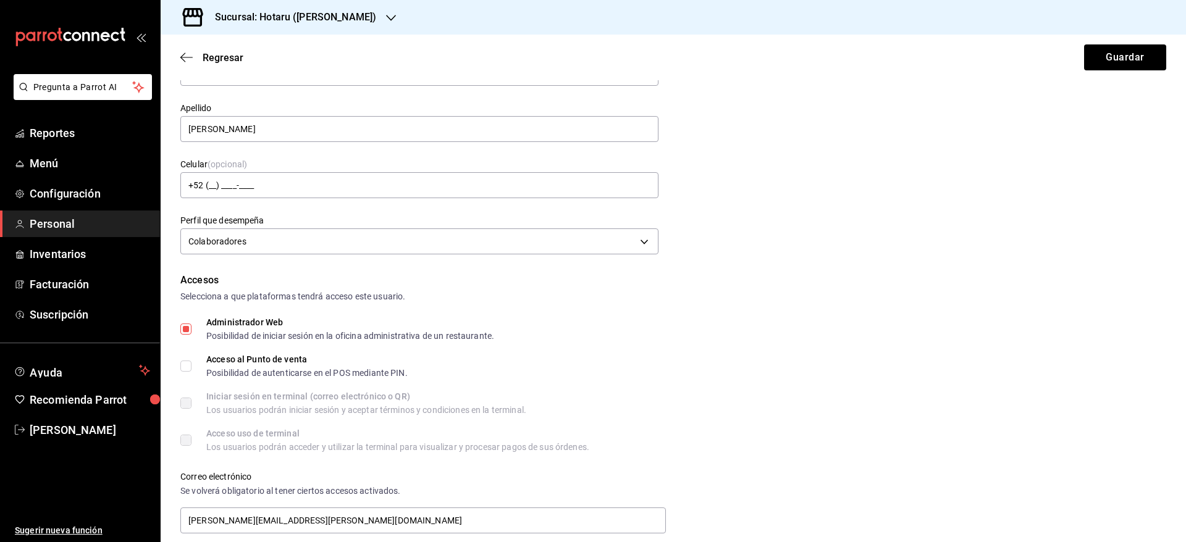
scroll to position [370, 0]
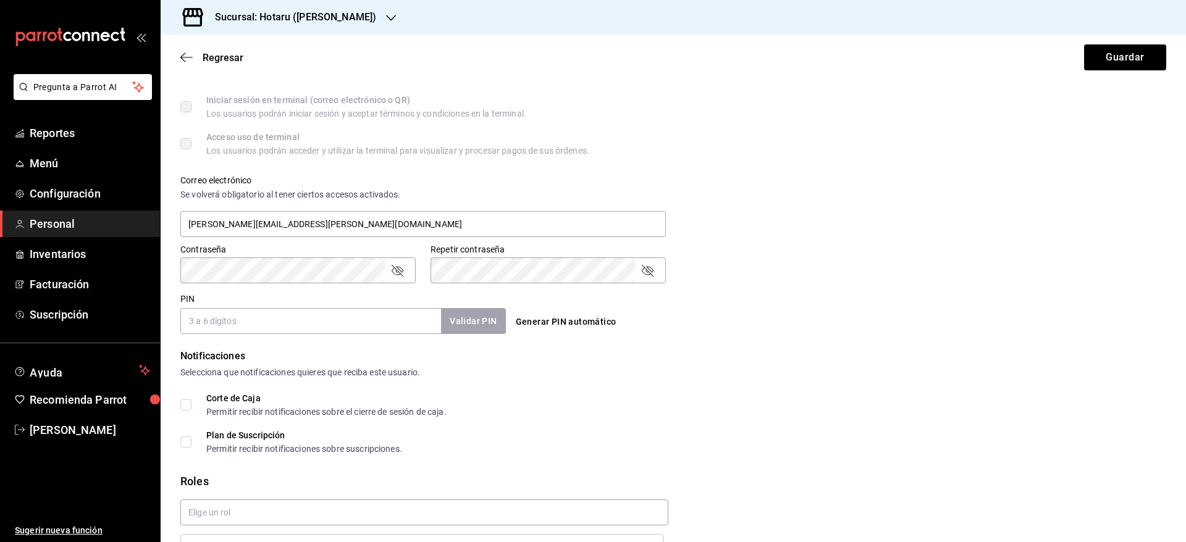
click at [402, 274] on icon "passwordField" at bounding box center [397, 270] width 15 height 15
click at [1106, 68] on button "Guardar" at bounding box center [1125, 57] width 82 height 26
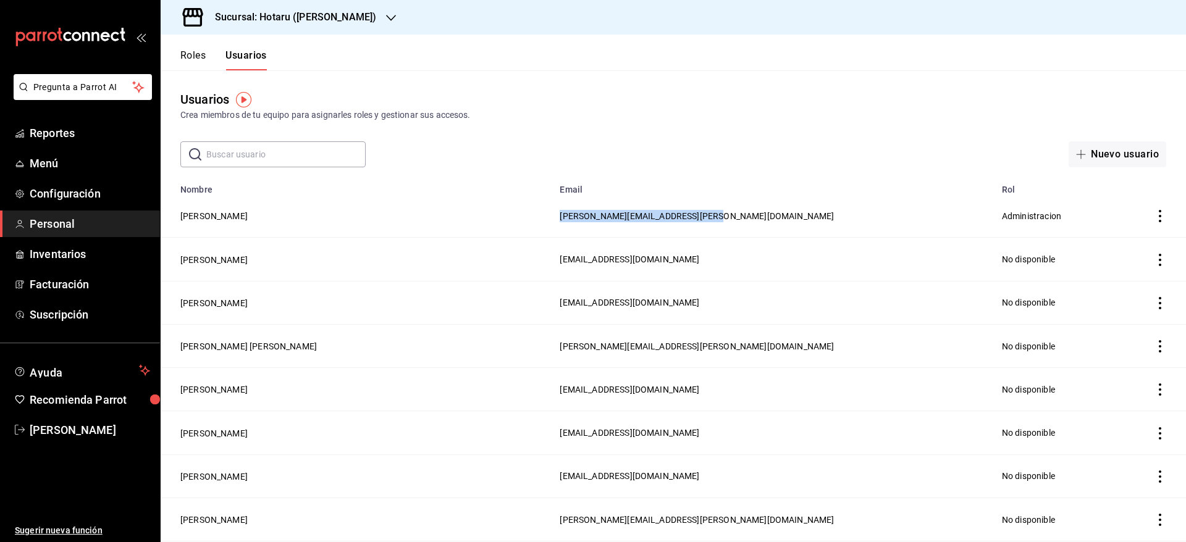
drag, startPoint x: 696, startPoint y: 213, endPoint x: 491, endPoint y: 212, distance: 205.1
click at [491, 212] on tr "[PERSON_NAME] [PERSON_NAME][EMAIL_ADDRESS][PERSON_NAME][DOMAIN_NAME] Administra…" at bounding box center [674, 216] width 1026 height 43
copy span "[PERSON_NAME][EMAIL_ADDRESS][PERSON_NAME][DOMAIN_NAME]"
click at [329, 22] on div "Sucursal: Hotaru ([PERSON_NAME])" at bounding box center [286, 17] width 230 height 35
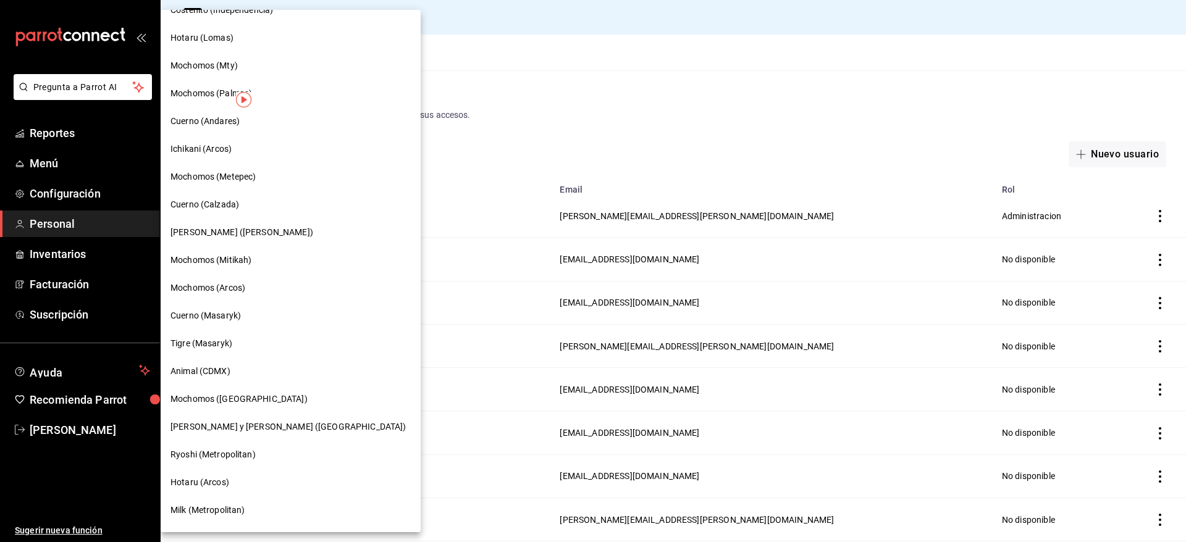
scroll to position [601, 0]
click at [250, 234] on span "[PERSON_NAME] ([PERSON_NAME])" at bounding box center [242, 233] width 143 height 13
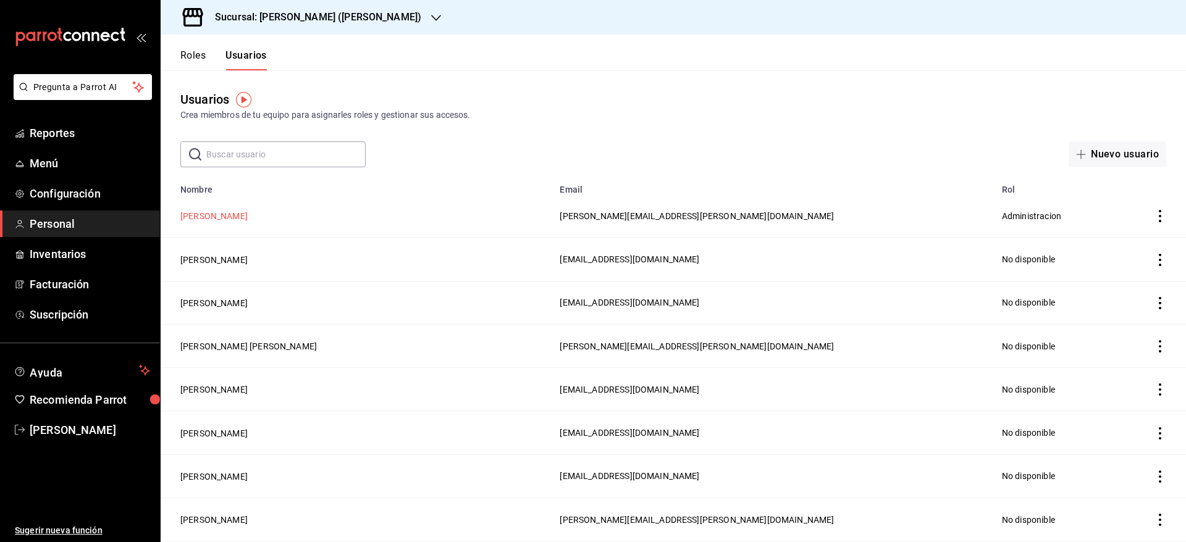
click at [221, 219] on button "[PERSON_NAME]" at bounding box center [213, 216] width 67 height 12
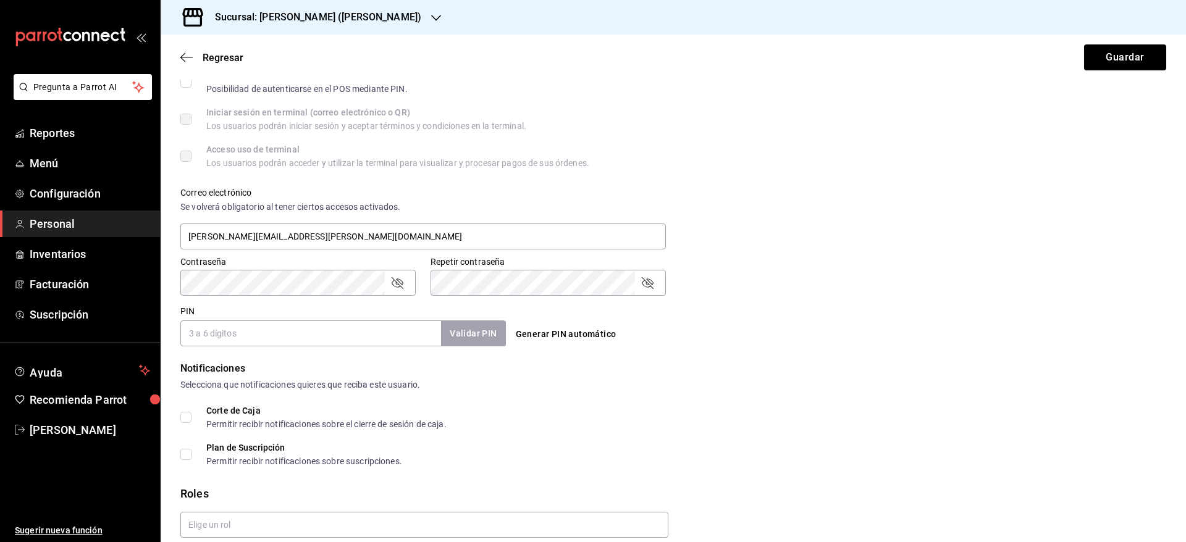
scroll to position [449, 0]
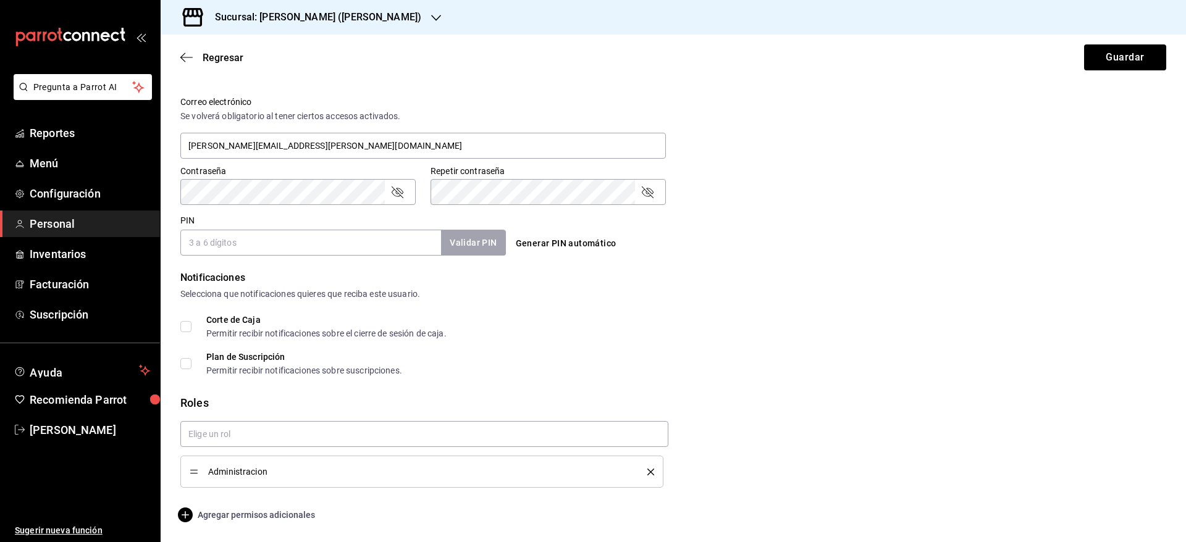
click at [256, 521] on span "Agregar permisos adicionales" at bounding box center [247, 515] width 135 height 15
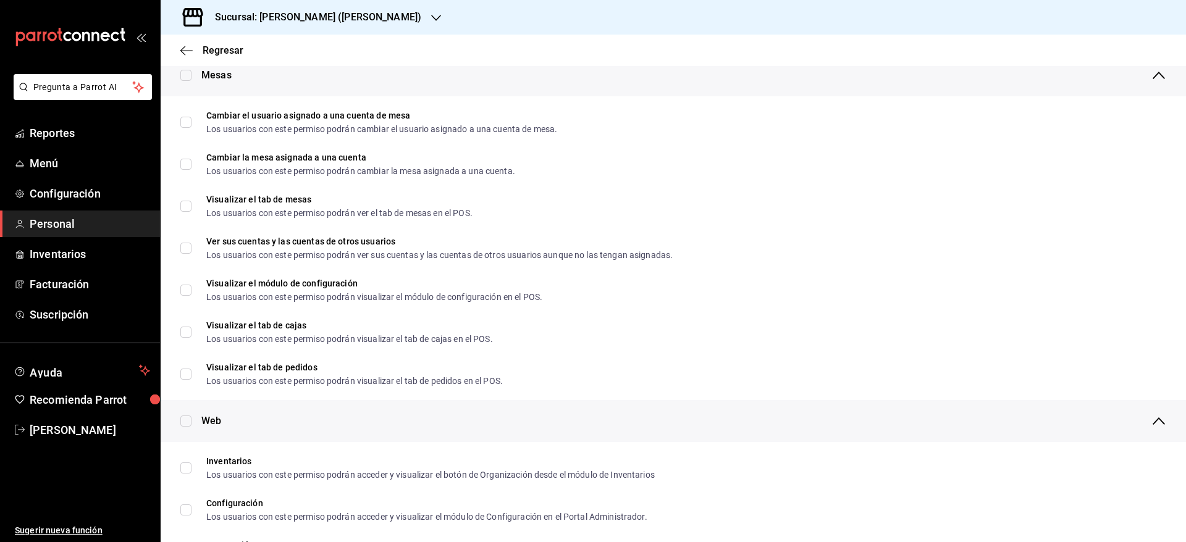
scroll to position [0, 0]
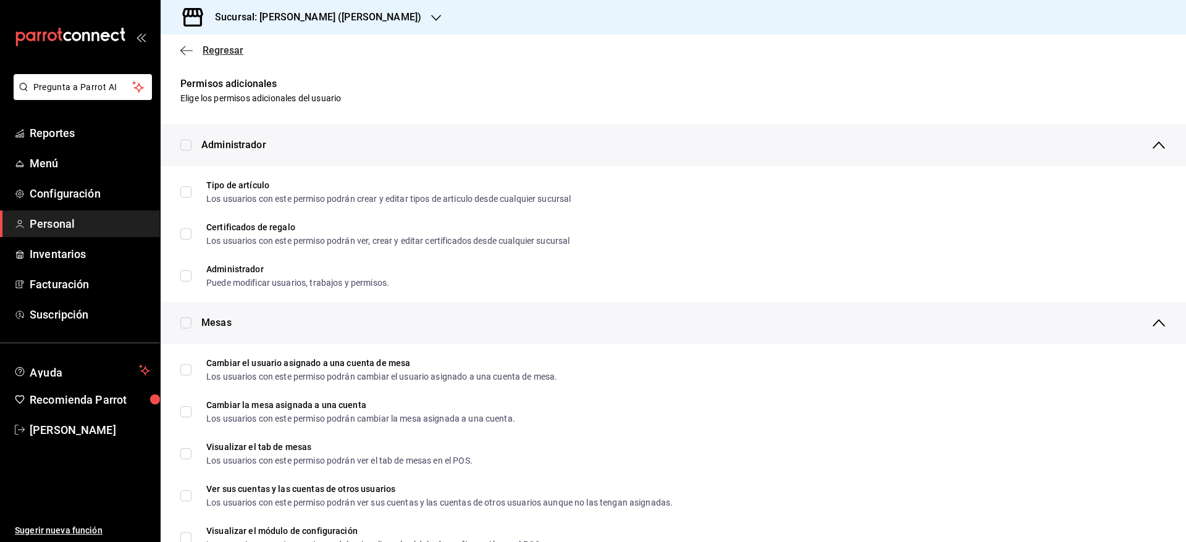
click at [183, 50] on icon "button" at bounding box center [186, 50] width 12 height 1
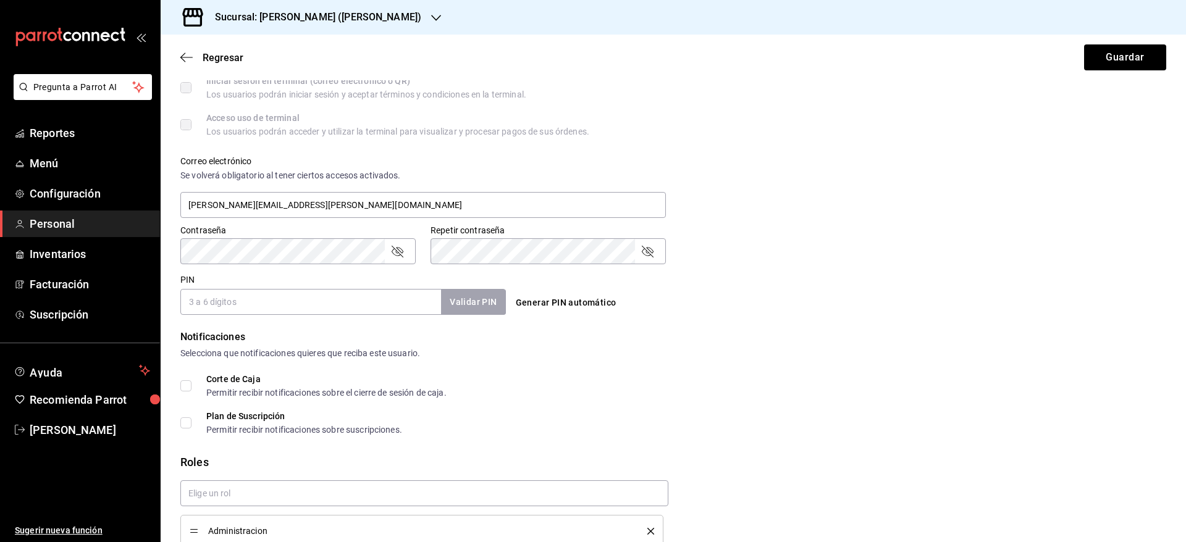
scroll to position [449, 0]
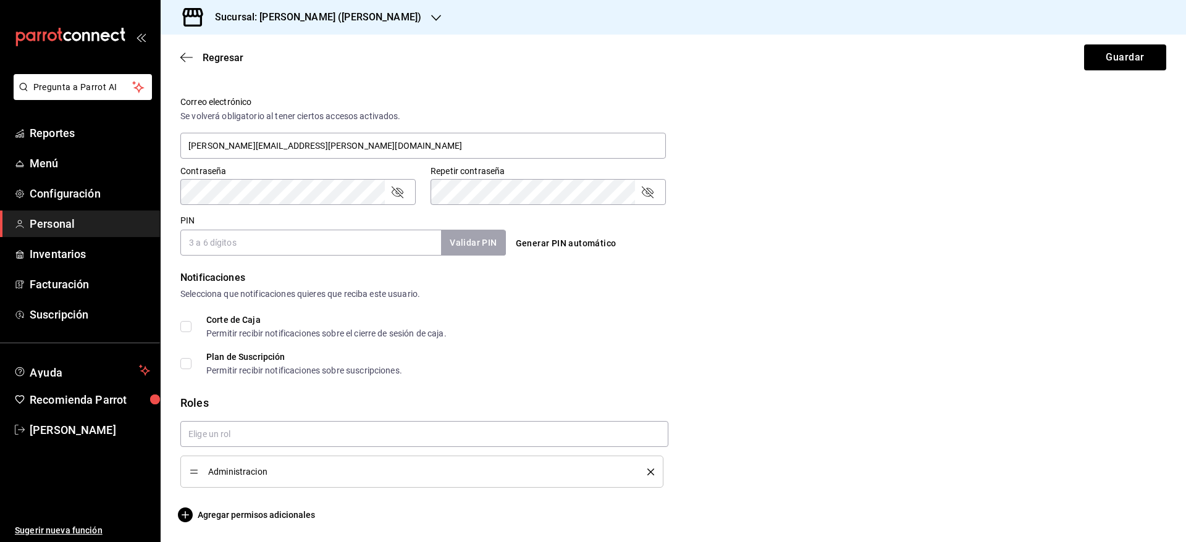
click at [647, 473] on icon "delete" at bounding box center [650, 472] width 7 height 7
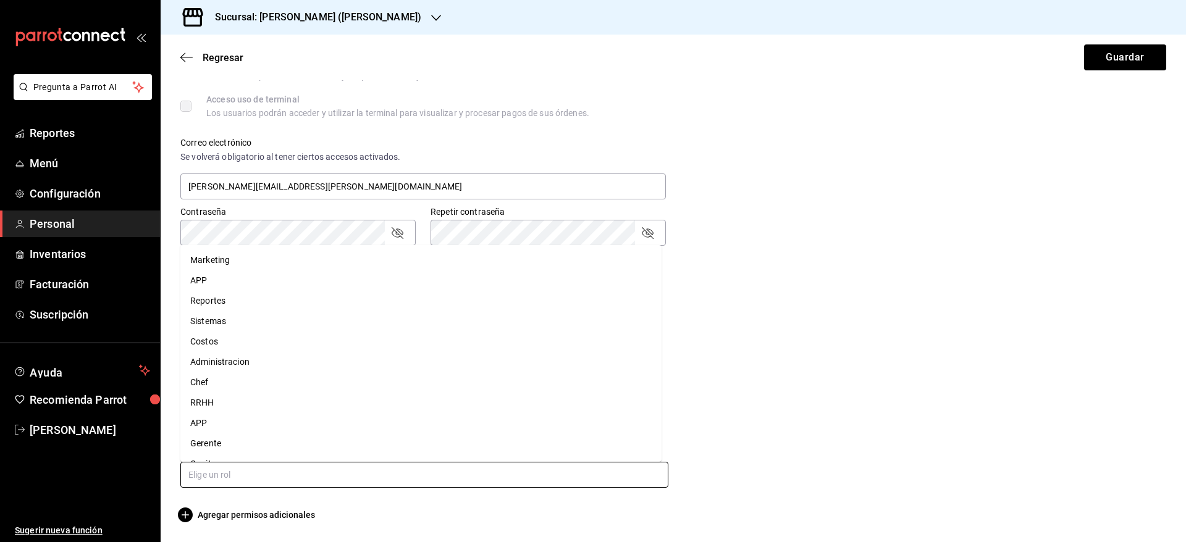
click at [597, 471] on input "text" at bounding box center [424, 475] width 488 height 26
click at [429, 363] on li "Administracion" at bounding box center [420, 362] width 481 height 20
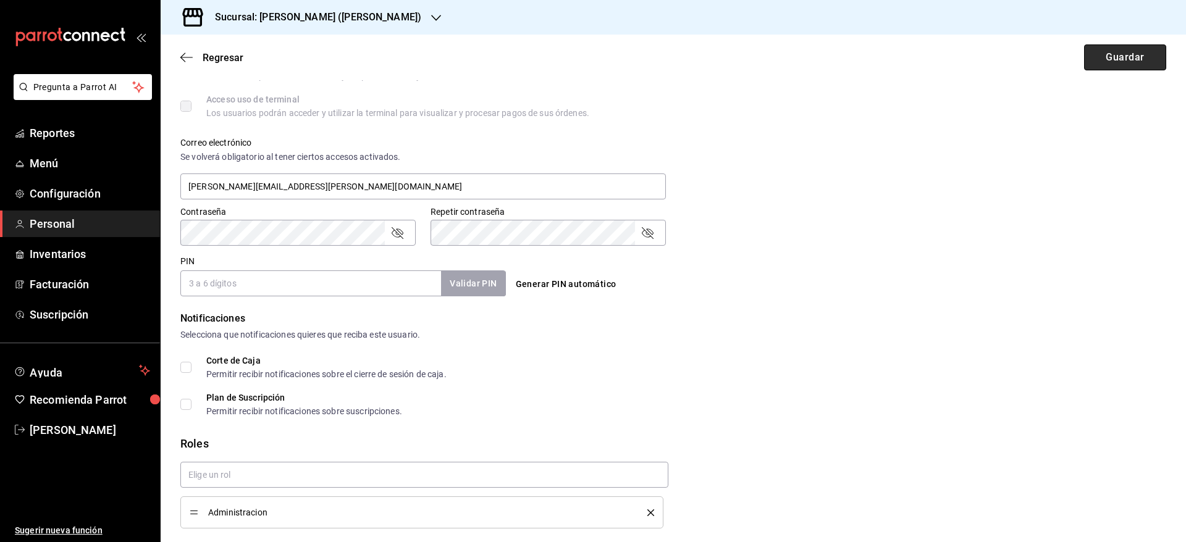
click at [1104, 64] on button "Guardar" at bounding box center [1125, 57] width 82 height 26
